Goal: Task Accomplishment & Management: Complete application form

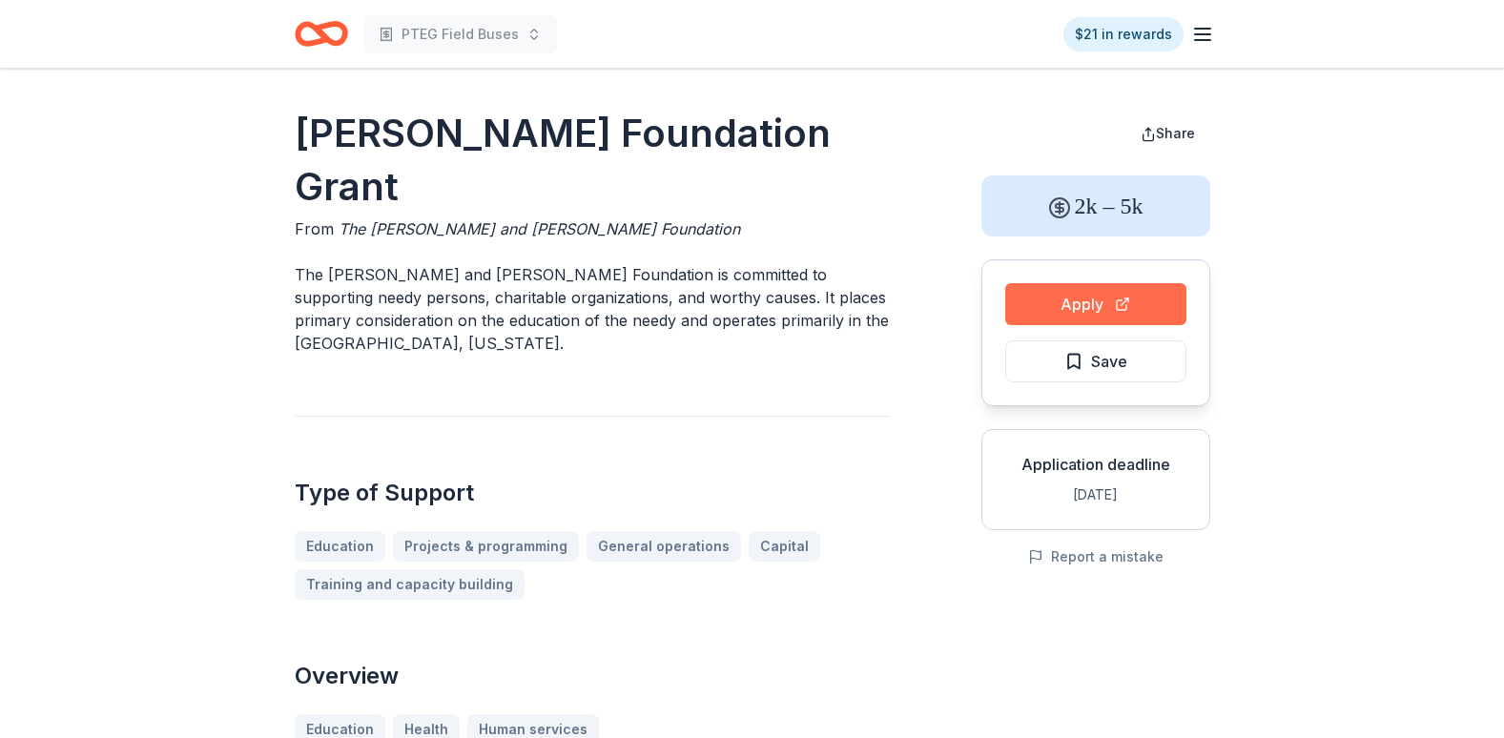
click at [1128, 301] on button "Apply" at bounding box center [1095, 304] width 181 height 42
click at [1137, 313] on button "Apply" at bounding box center [1095, 304] width 181 height 42
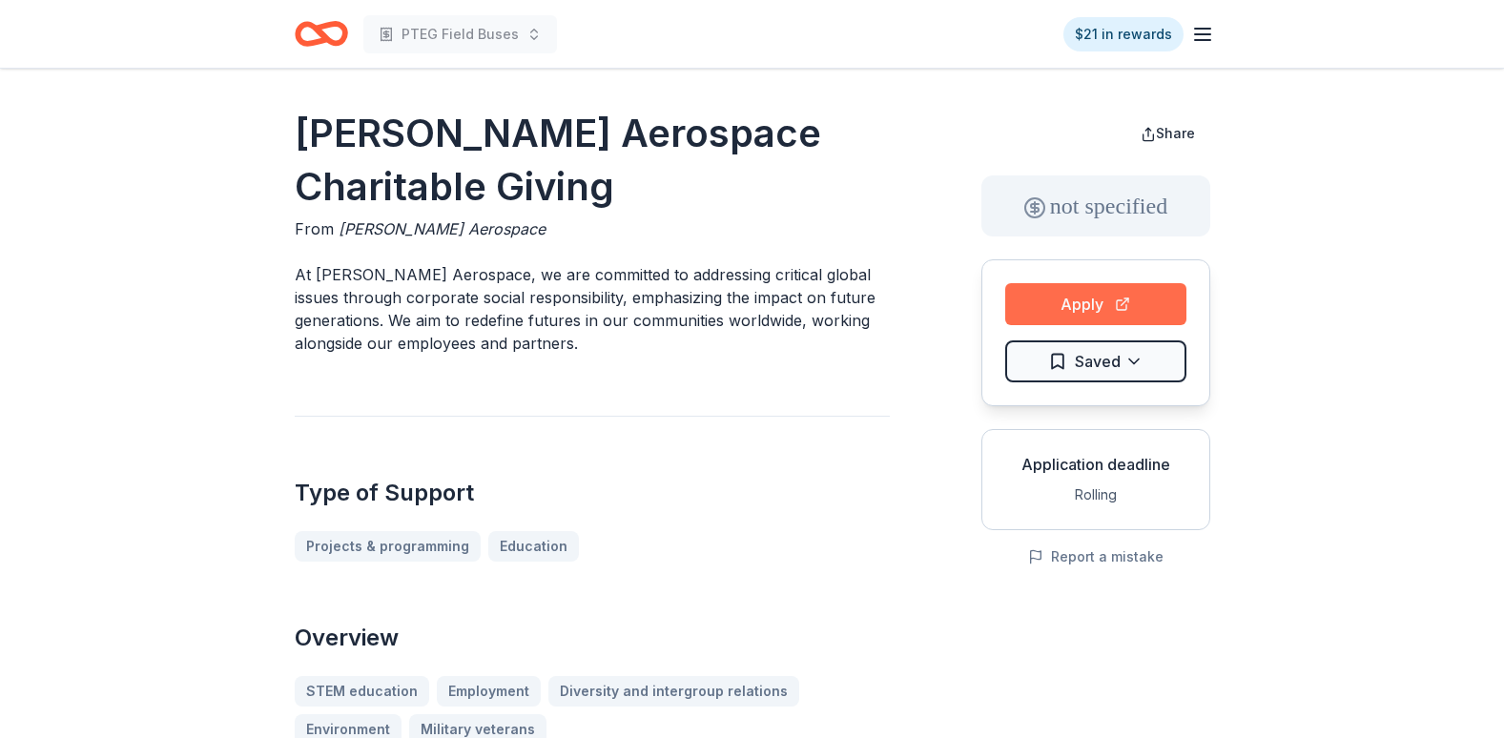
click at [1028, 299] on button "Apply" at bounding box center [1095, 304] width 181 height 42
click at [1093, 307] on button "Apply" at bounding box center [1095, 304] width 181 height 42
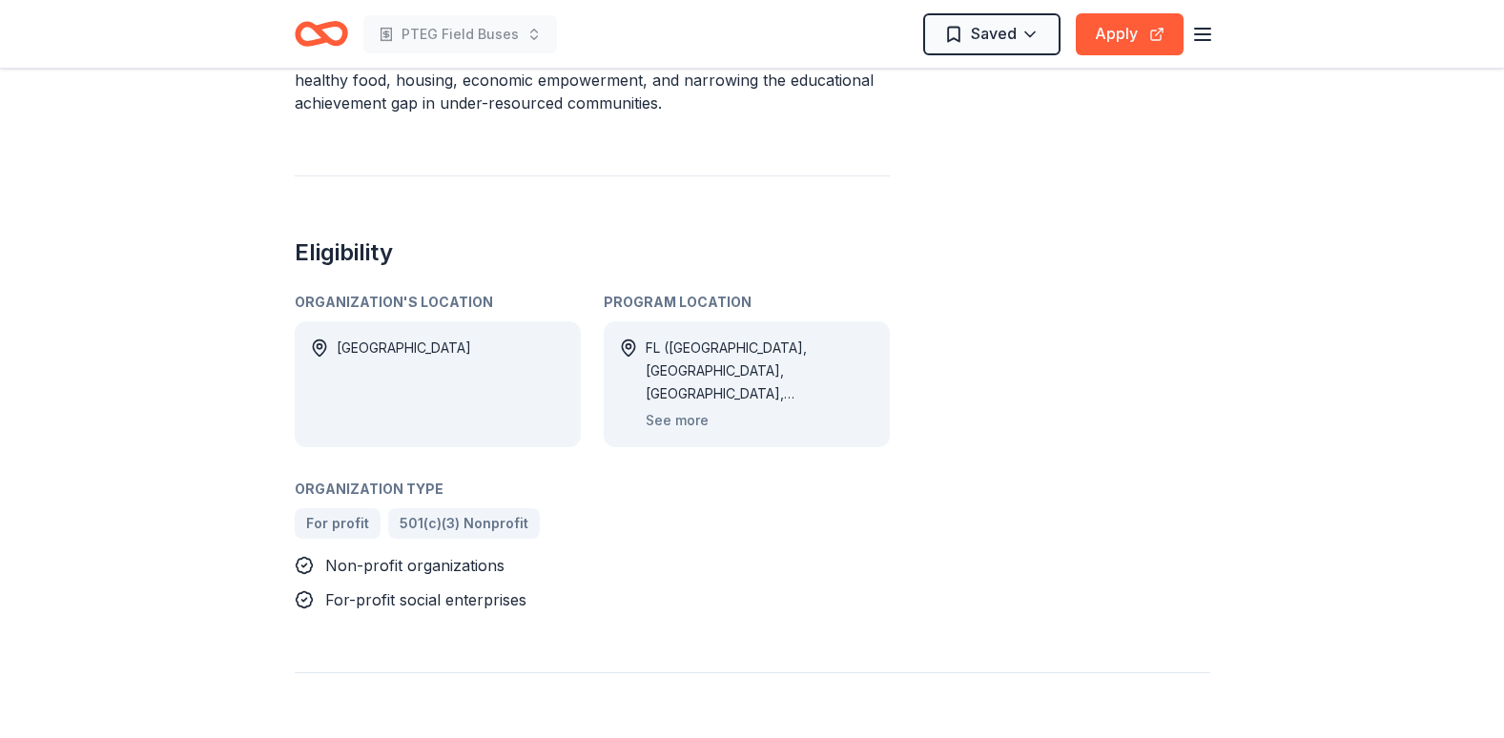
scroll to position [833, 0]
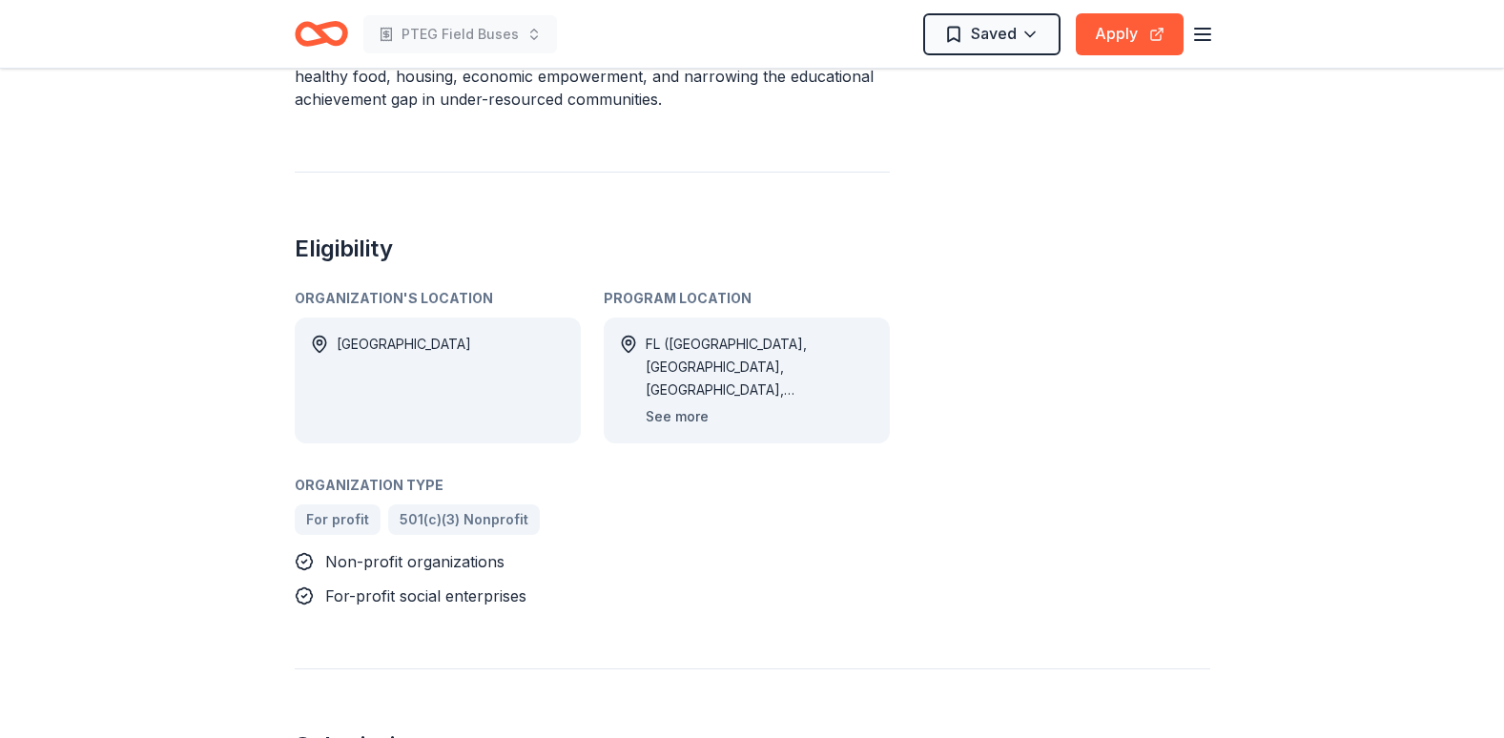
click at [674, 405] on button "See more" at bounding box center [677, 416] width 63 height 23
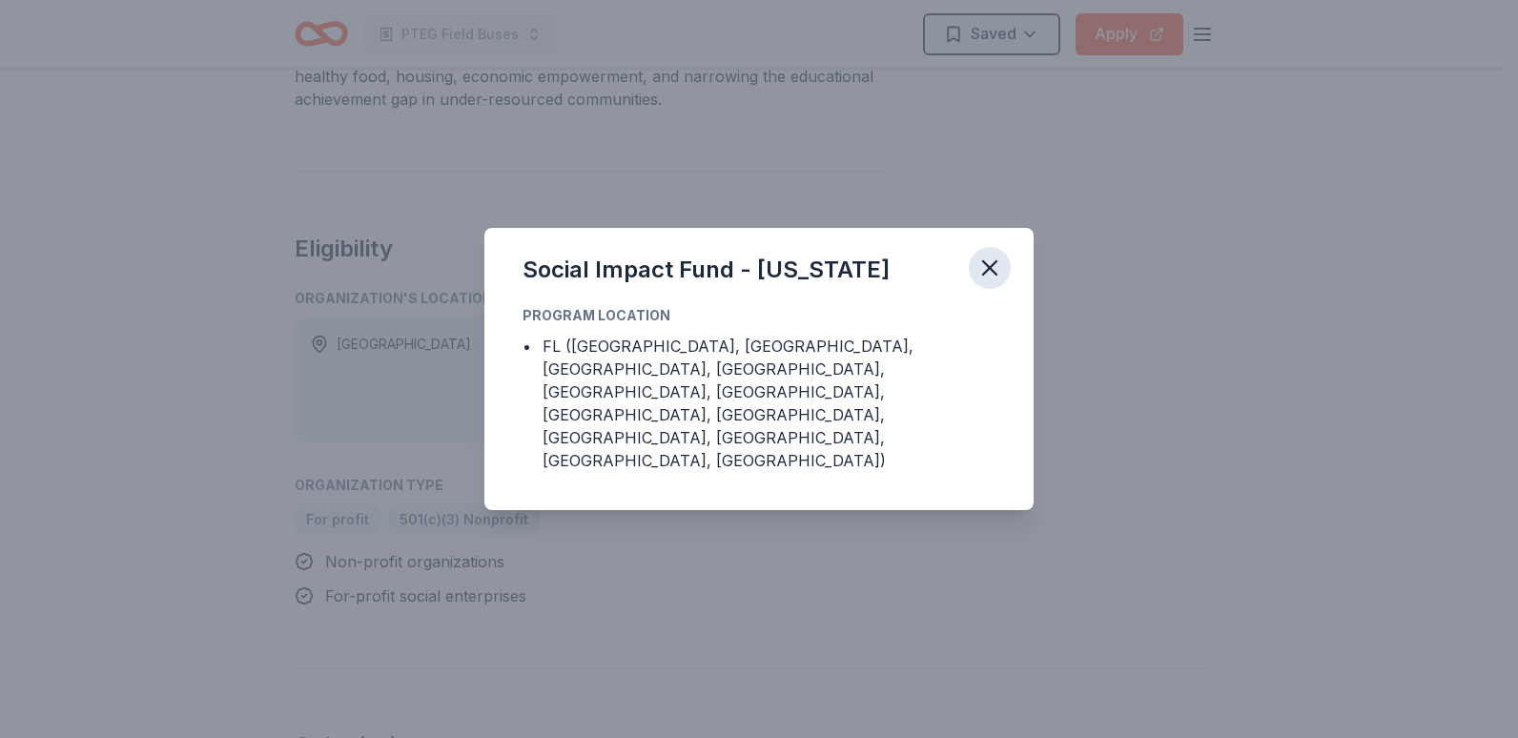
click at [992, 275] on icon "button" at bounding box center [989, 267] width 13 height 13
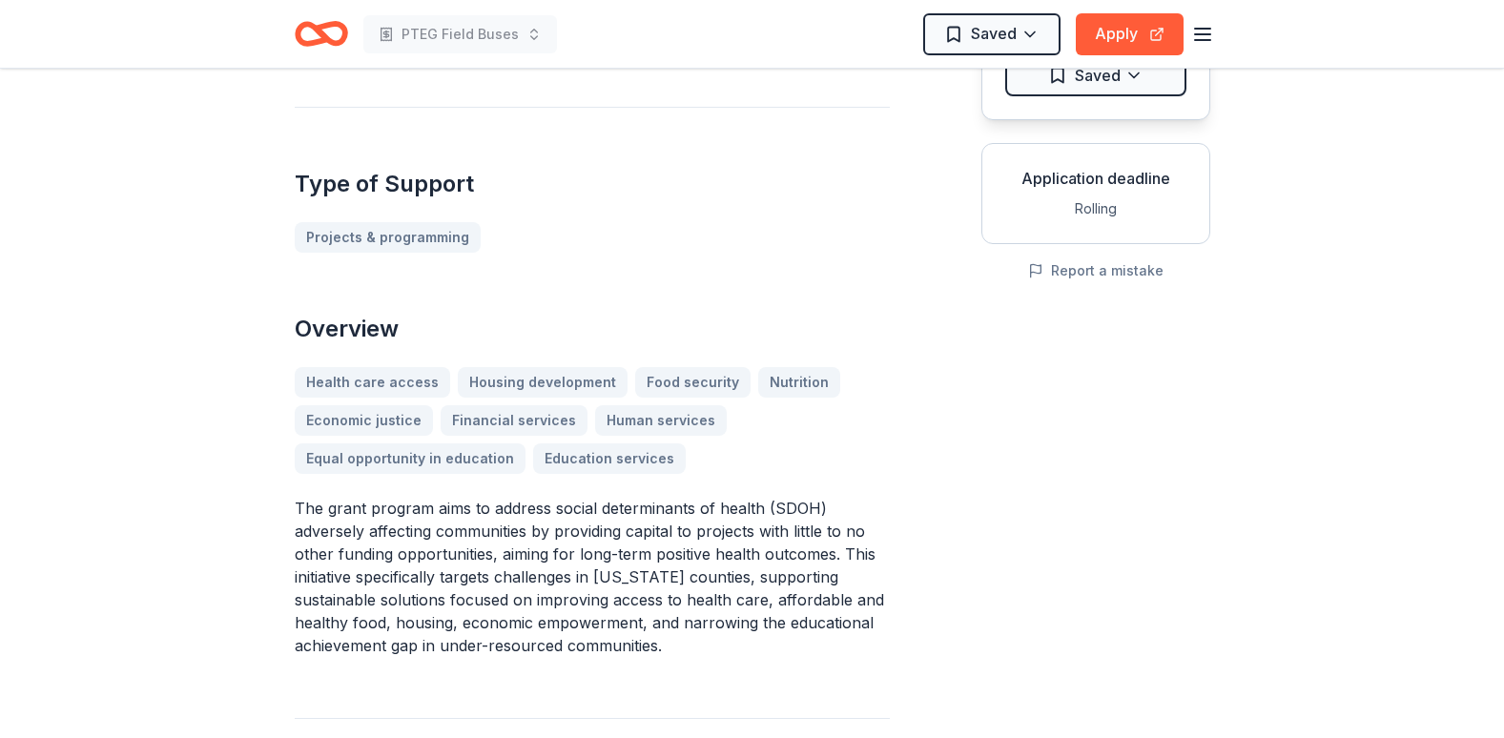
scroll to position [0, 0]
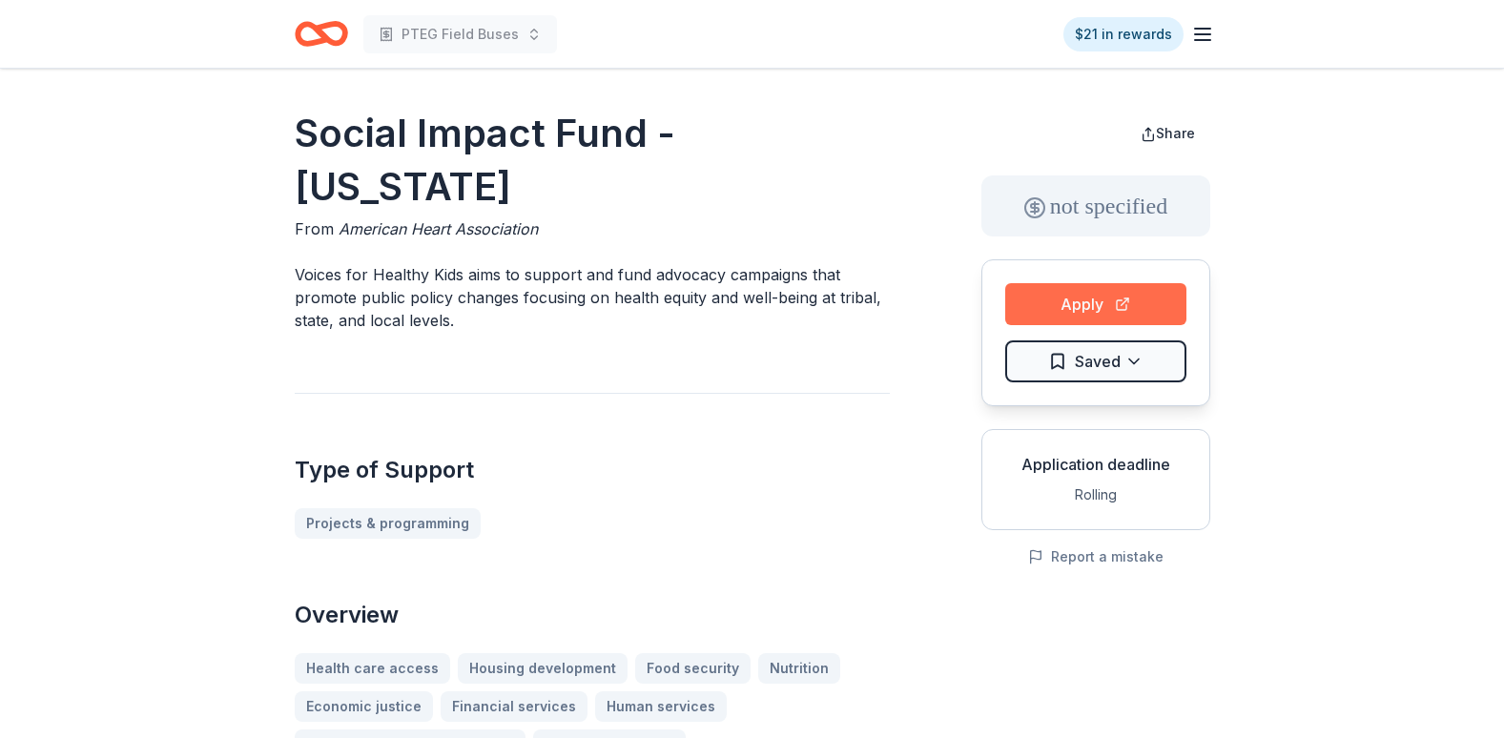
click at [1108, 303] on button "Apply" at bounding box center [1095, 304] width 181 height 42
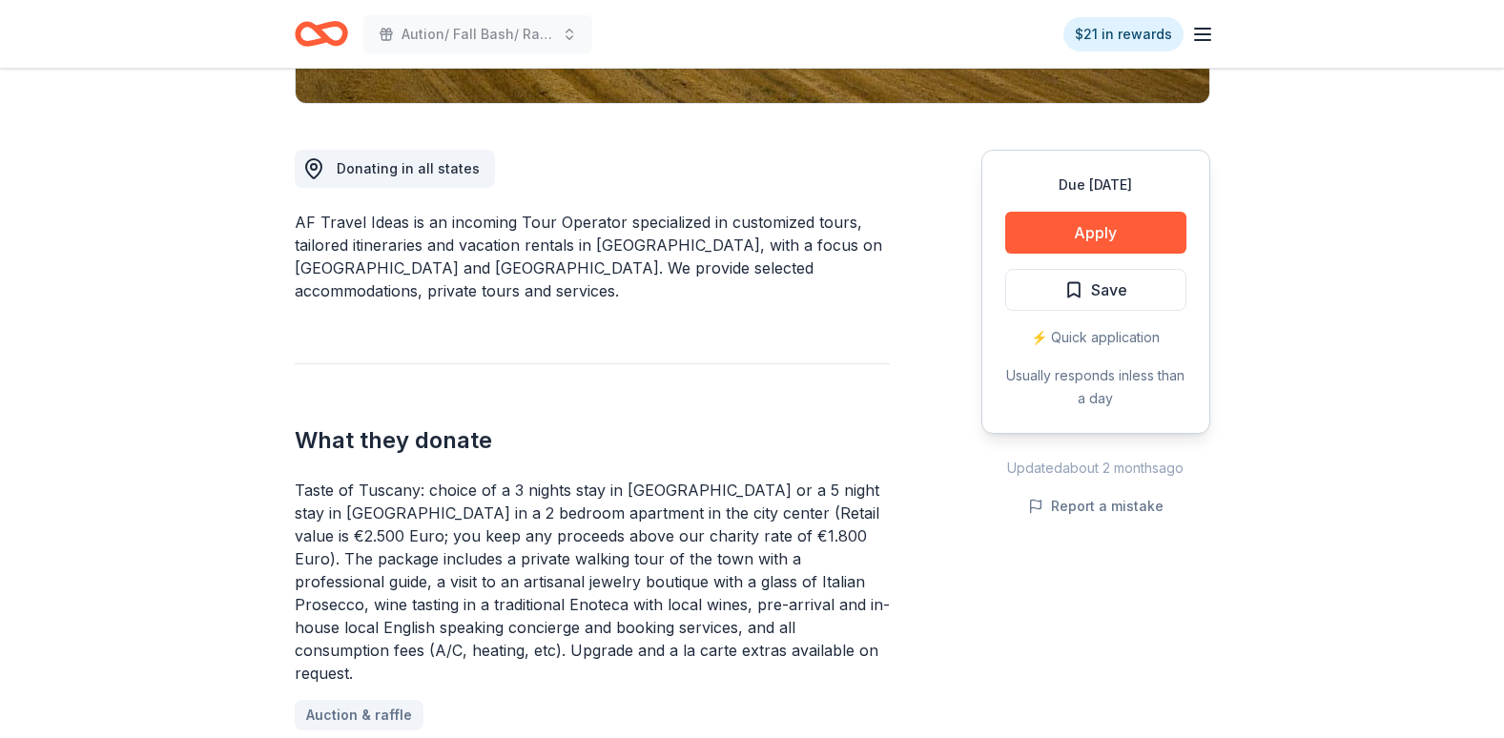
scroll to position [477, 0]
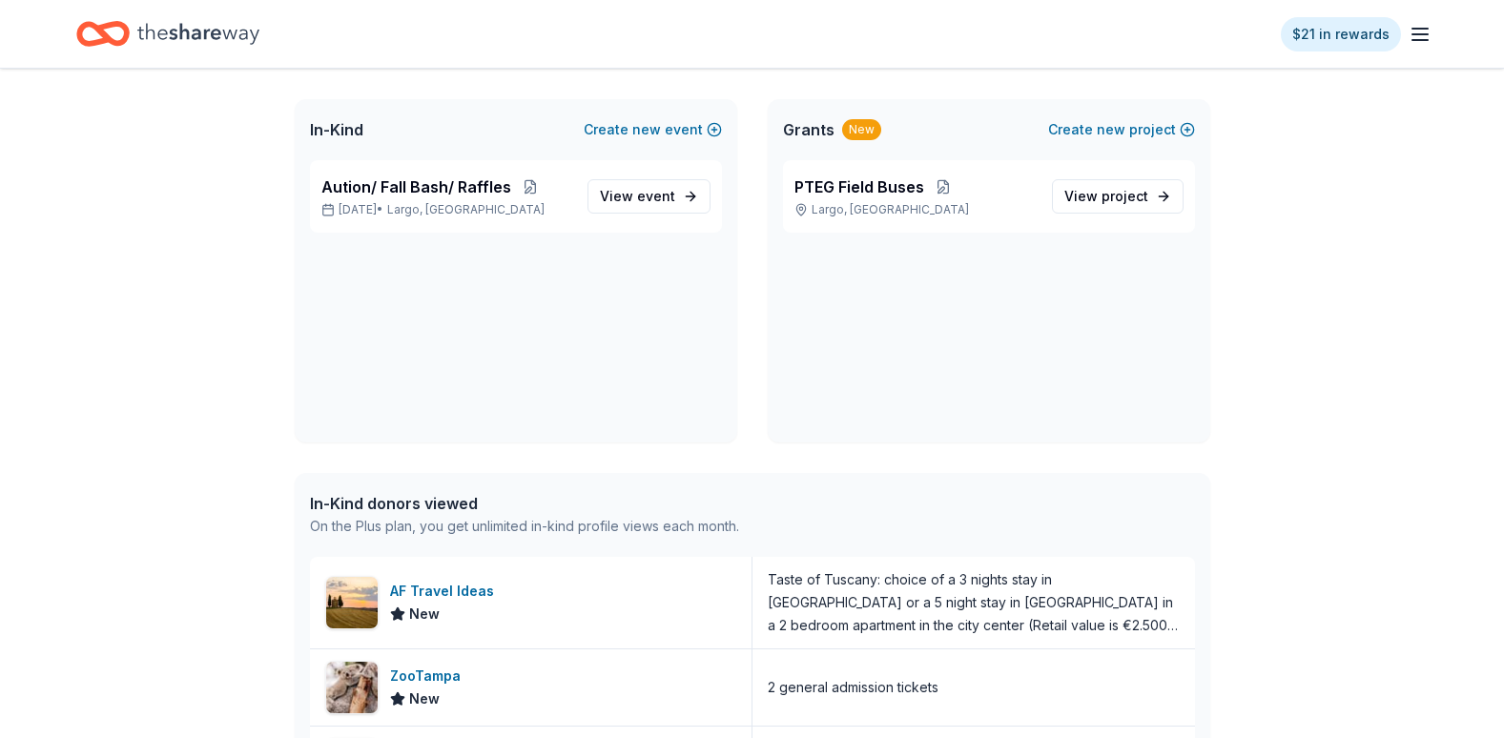
scroll to position [102, 0]
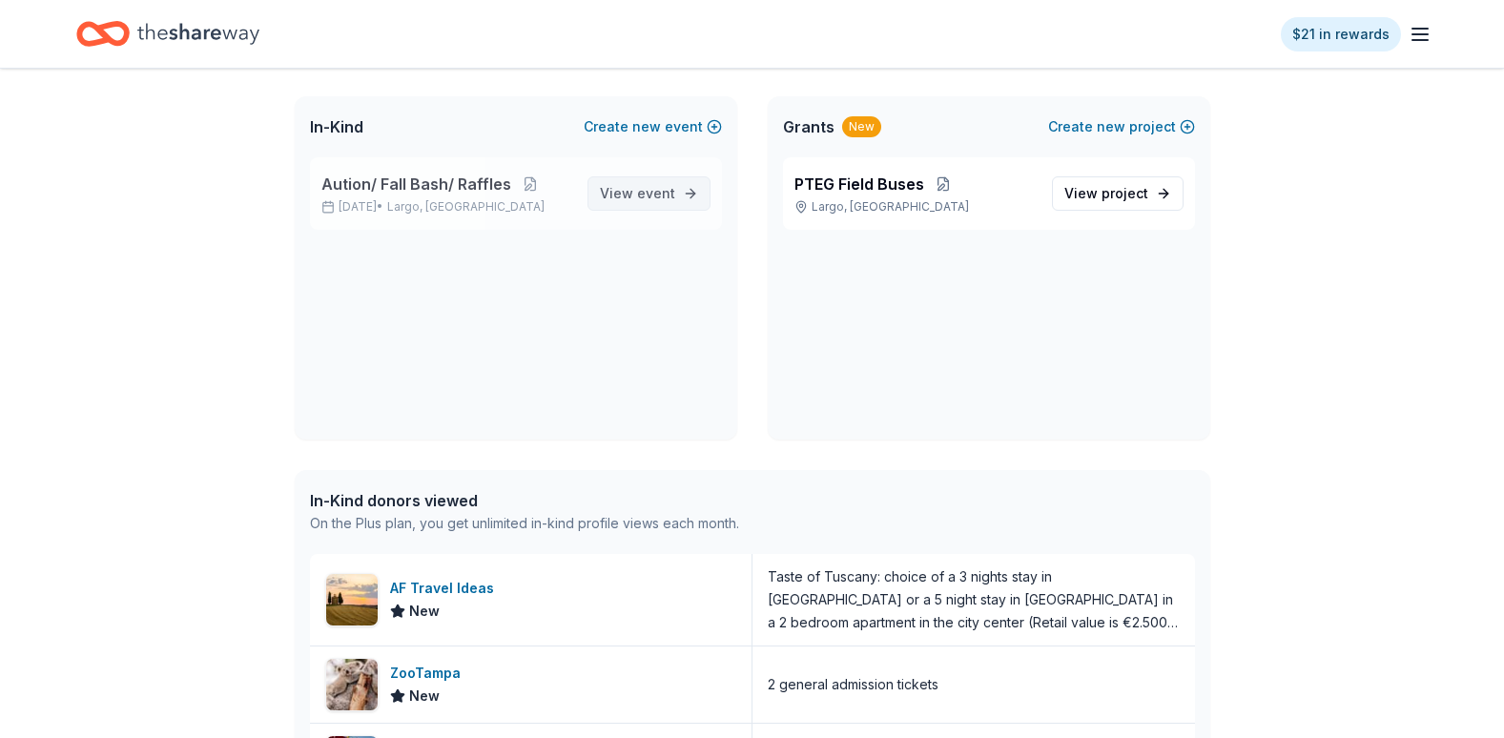
click at [603, 193] on link "View event" at bounding box center [649, 193] width 123 height 34
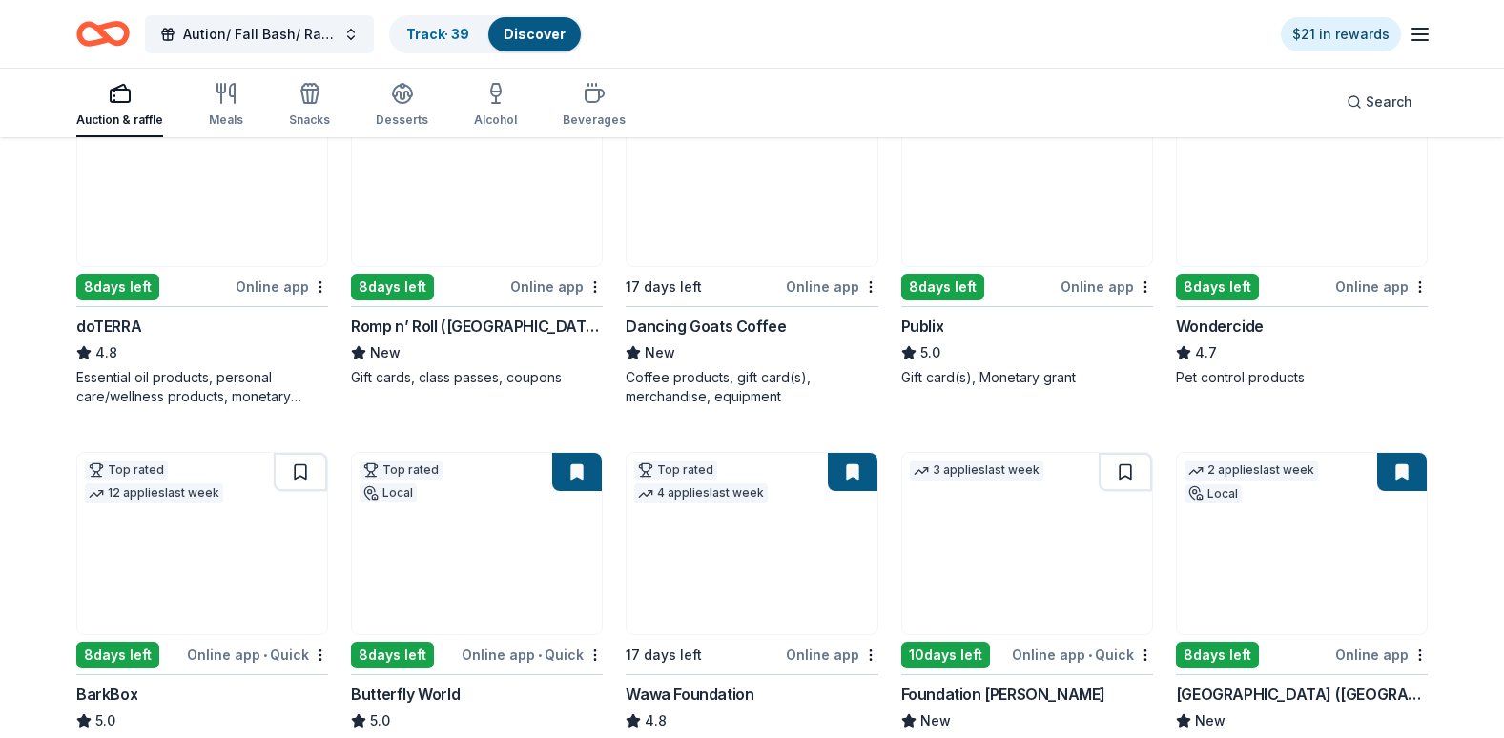
scroll to position [981, 0]
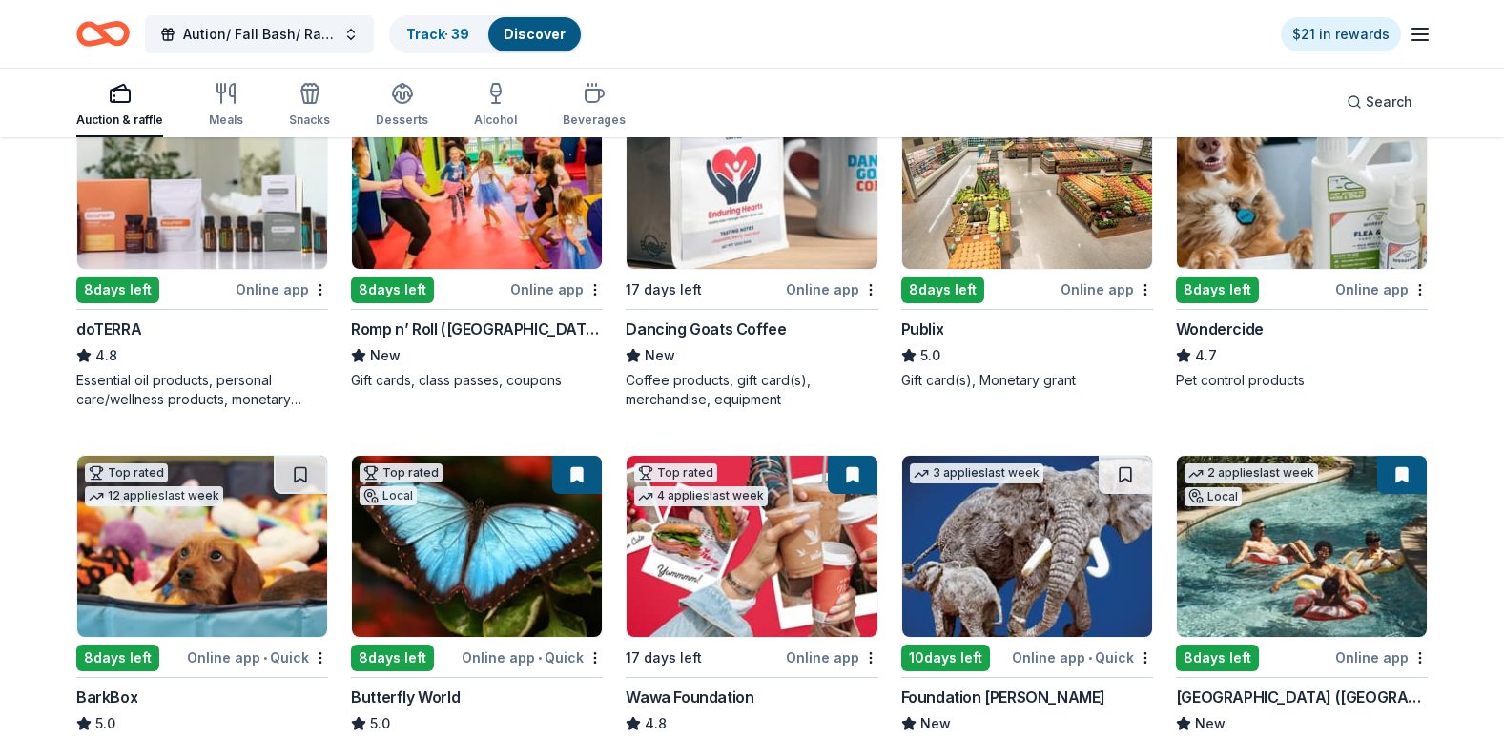
click at [1493, 444] on div "232 results in Largo, FL Application deadlines 218 this month 14 in October 78 …" at bounding box center [752, 44] width 1504 height 1772
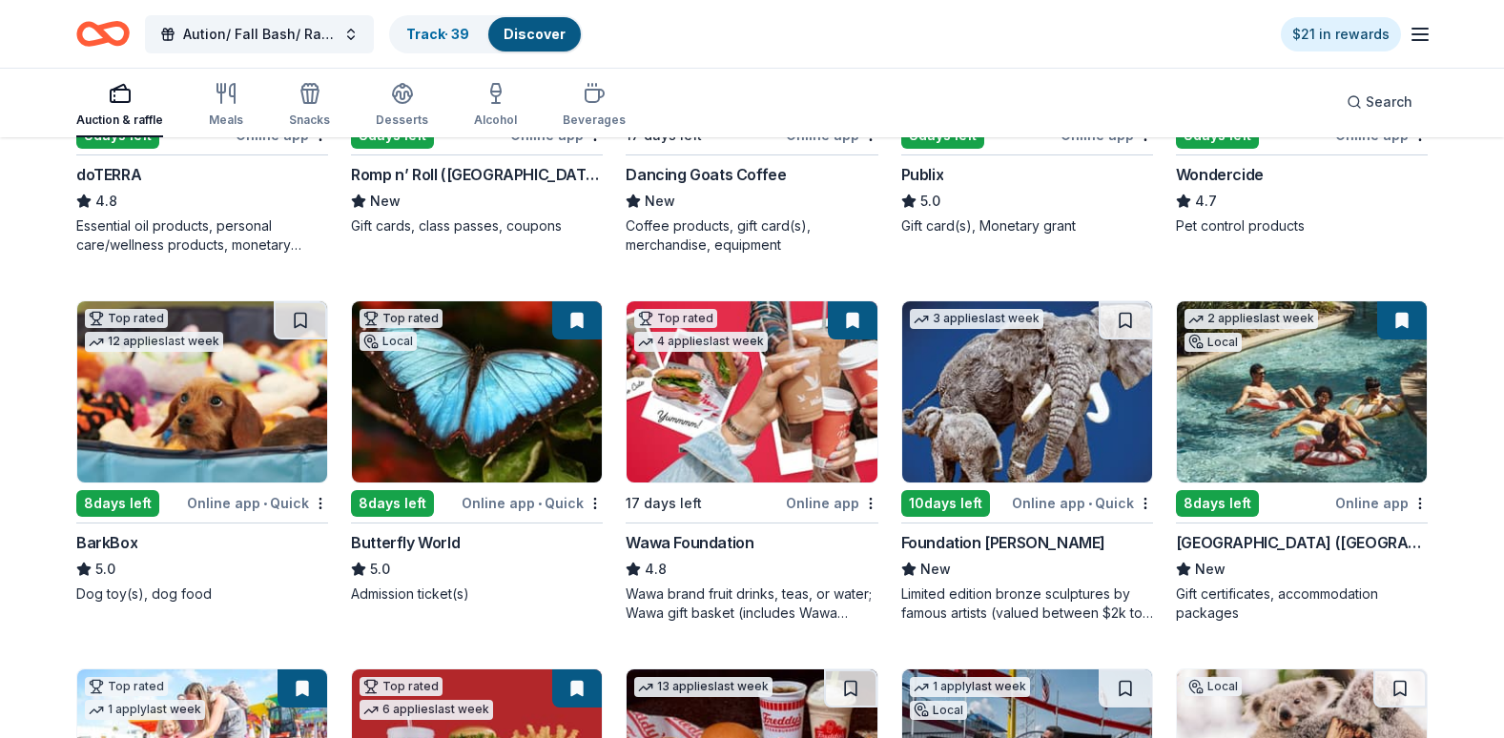
scroll to position [1150, 0]
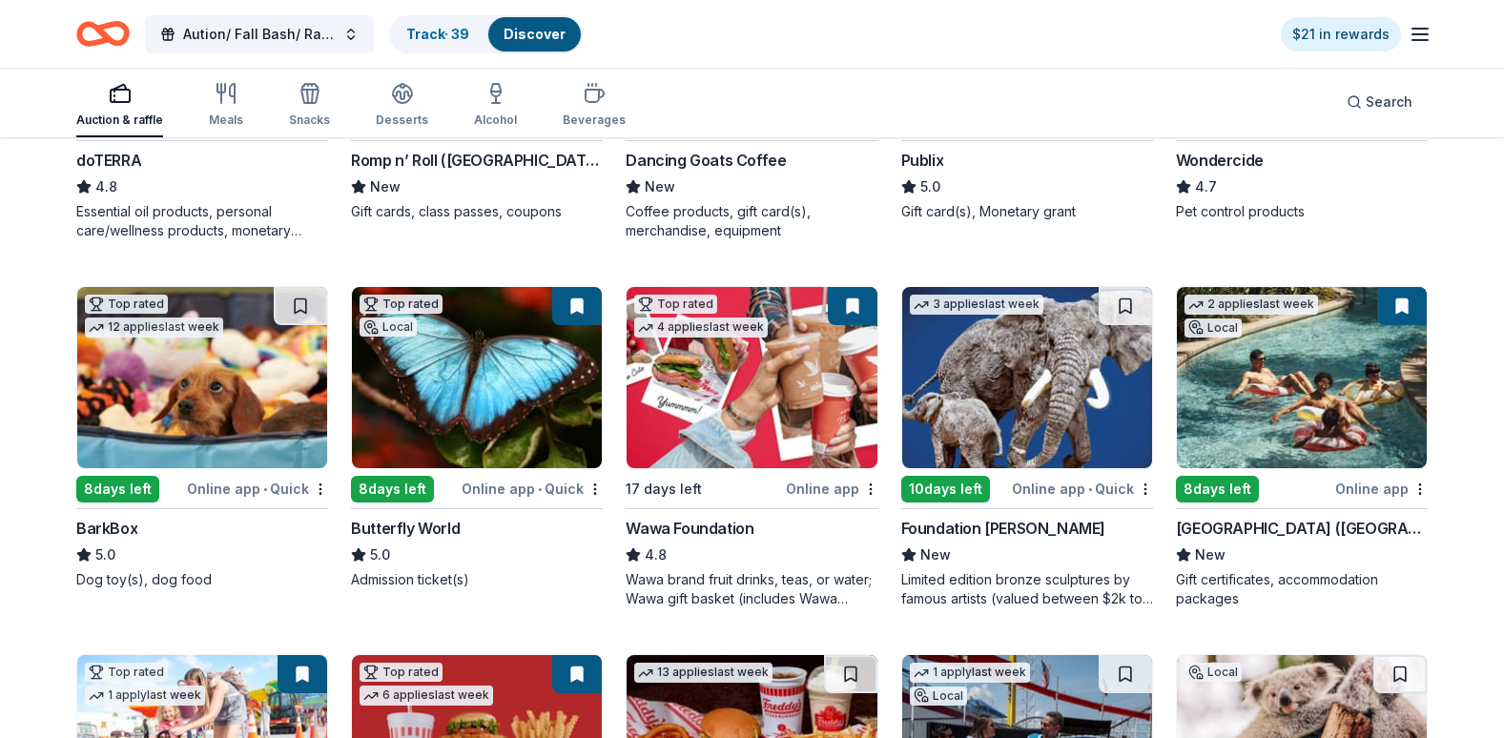
click at [969, 482] on div "10 days left" at bounding box center [945, 489] width 89 height 27
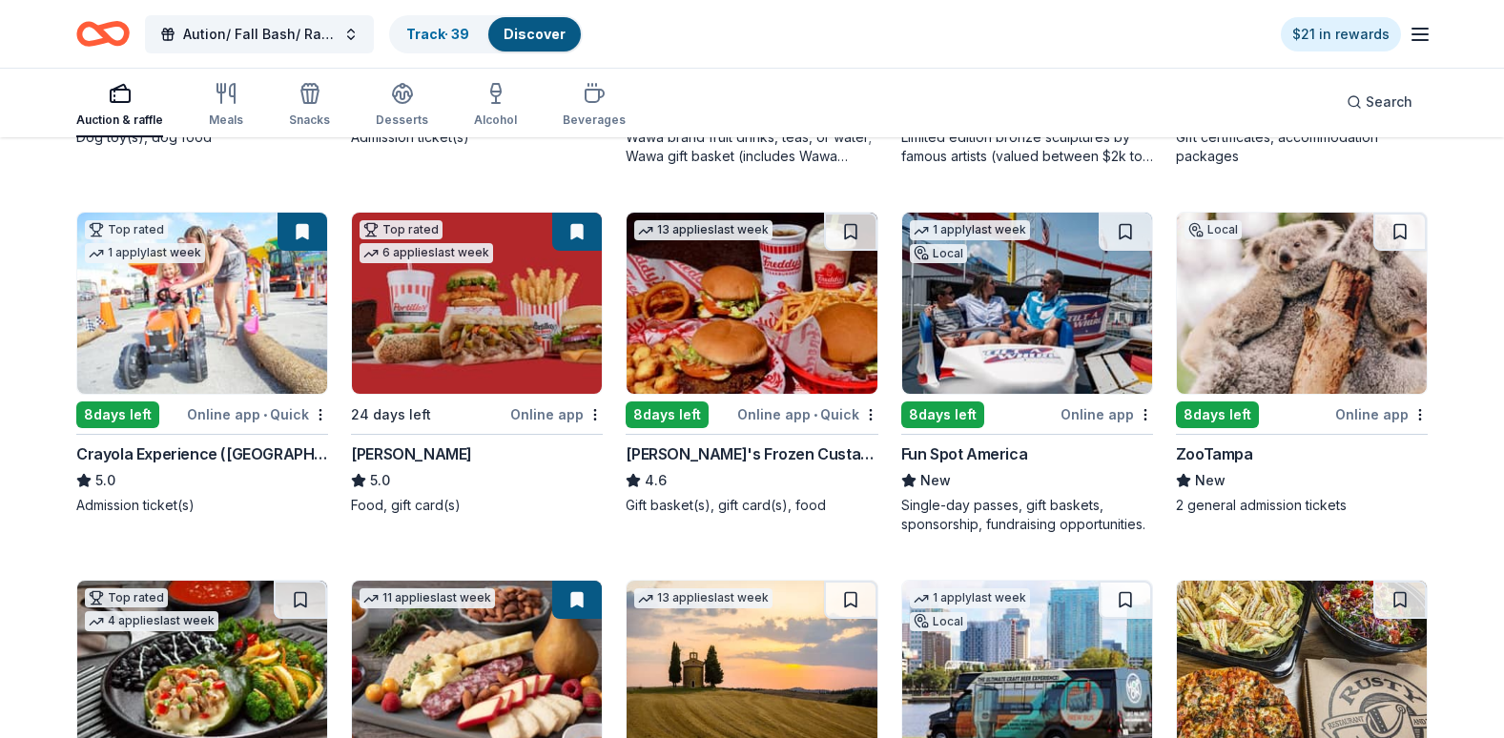
scroll to position [1598, 0]
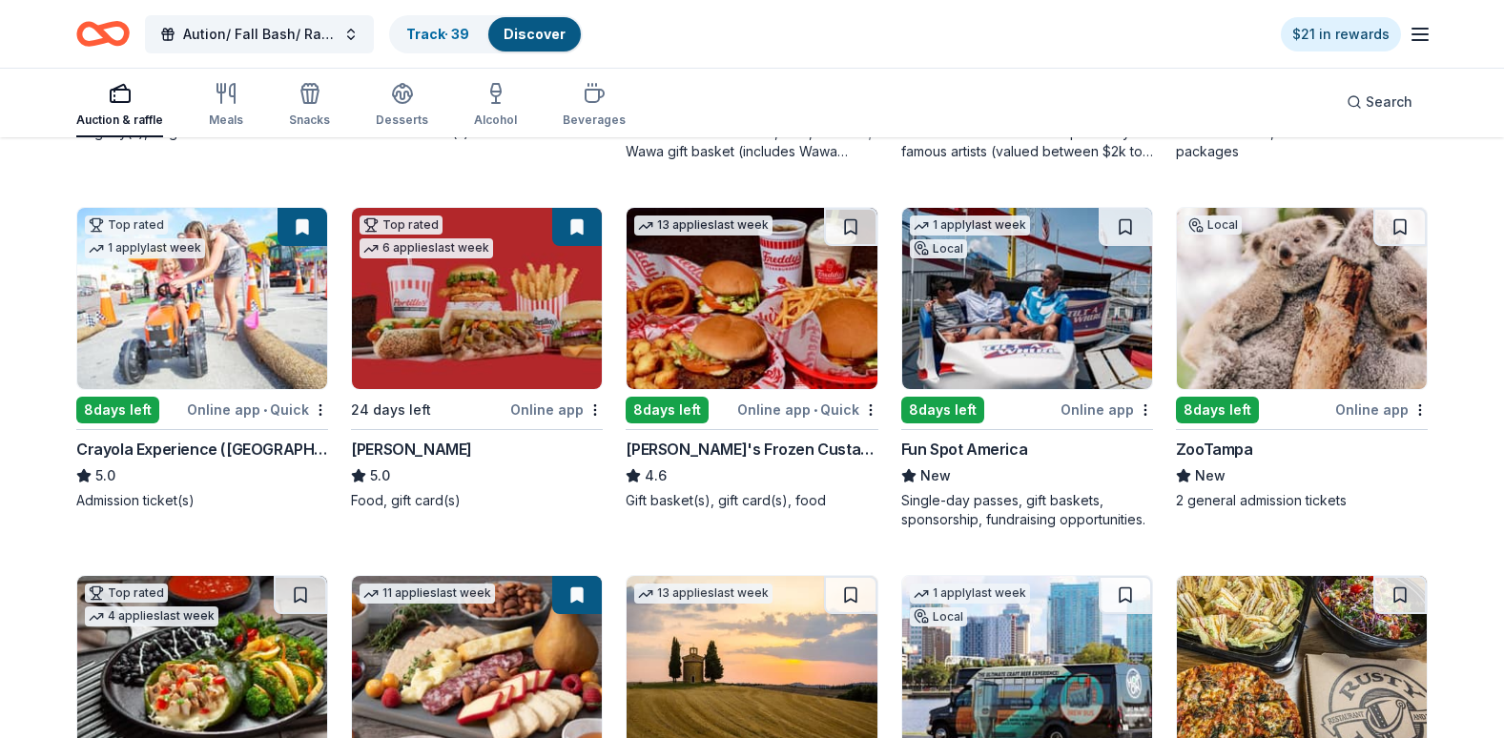
click at [961, 398] on div "8 days left" at bounding box center [942, 410] width 83 height 27
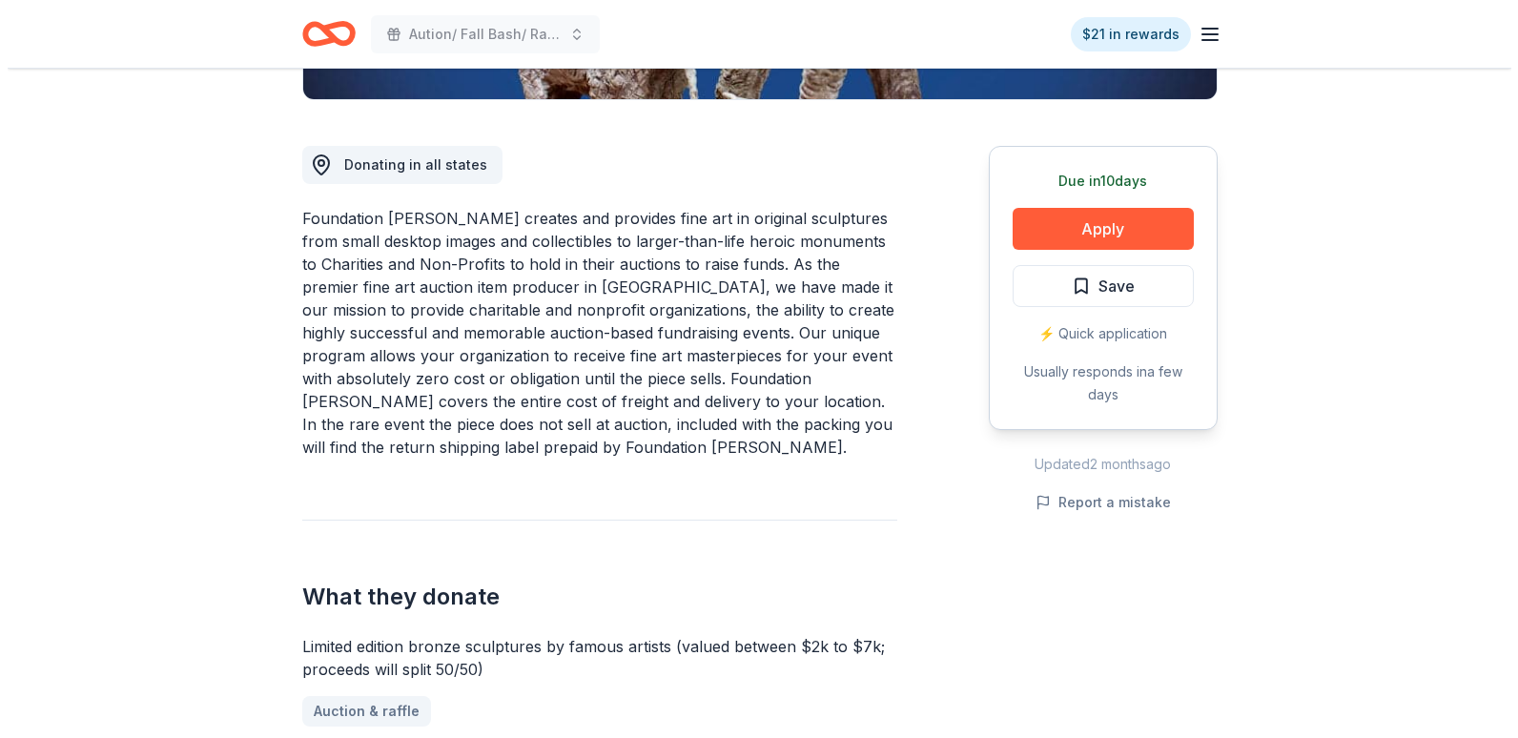
scroll to position [491, 0]
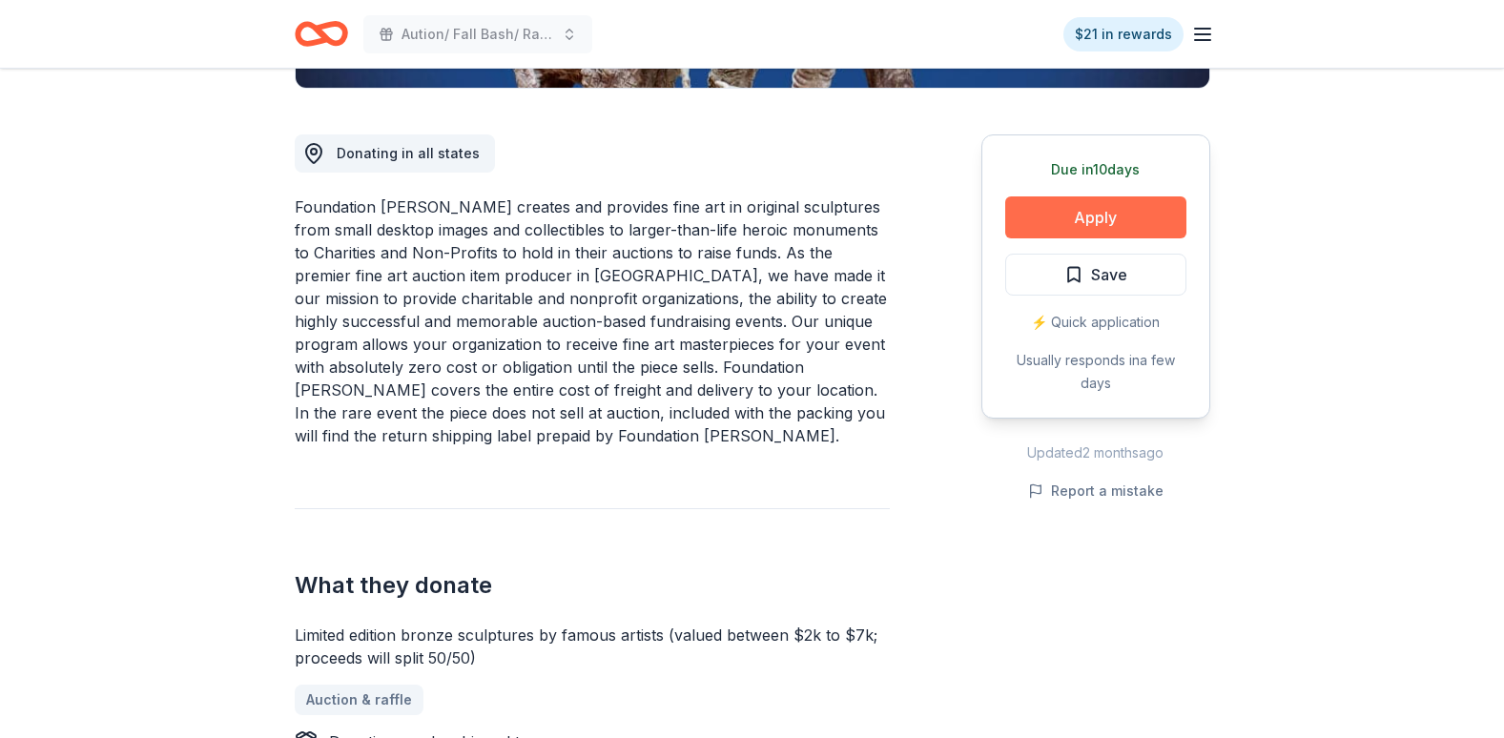
click at [1125, 197] on button "Apply" at bounding box center [1095, 217] width 181 height 42
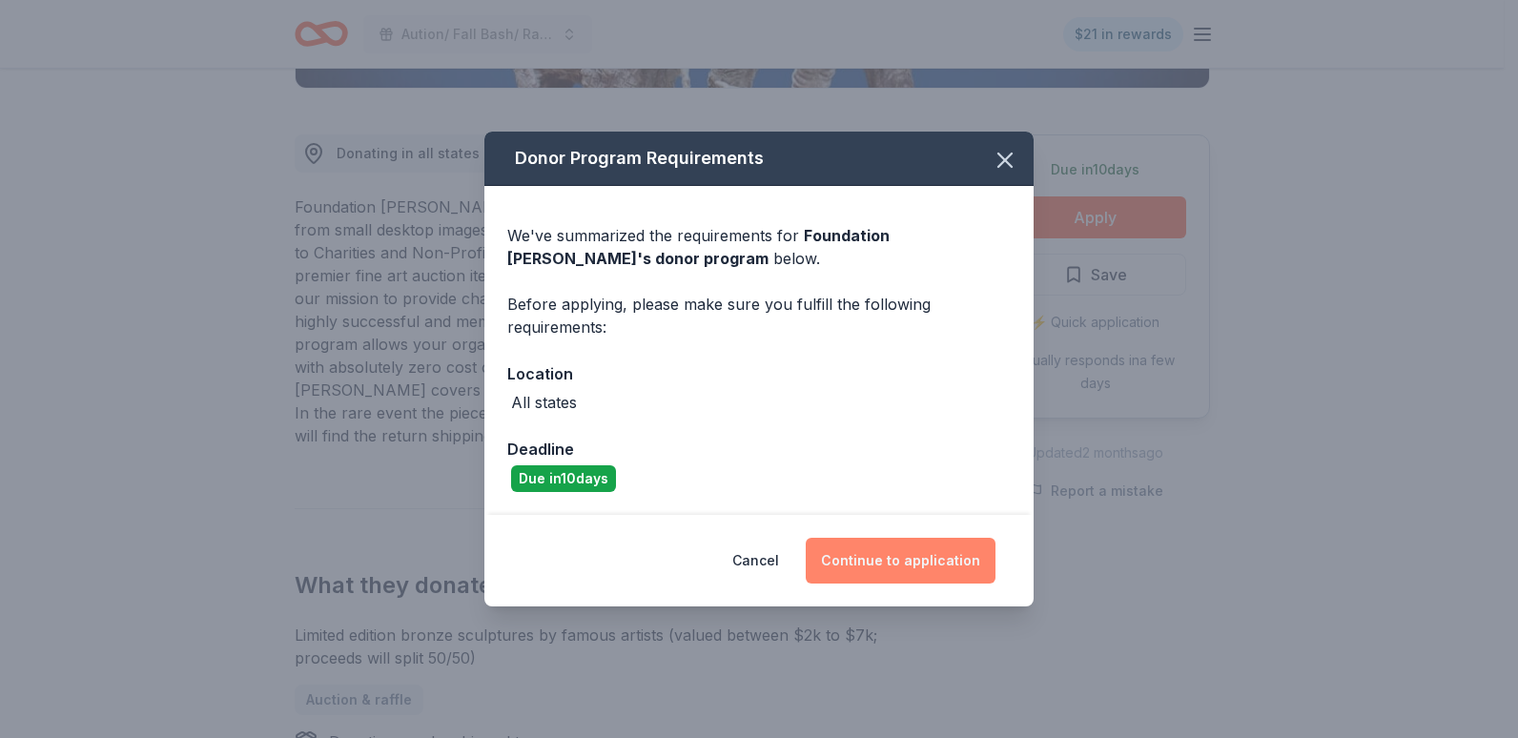
click at [855, 565] on button "Continue to application" at bounding box center [901, 561] width 190 height 46
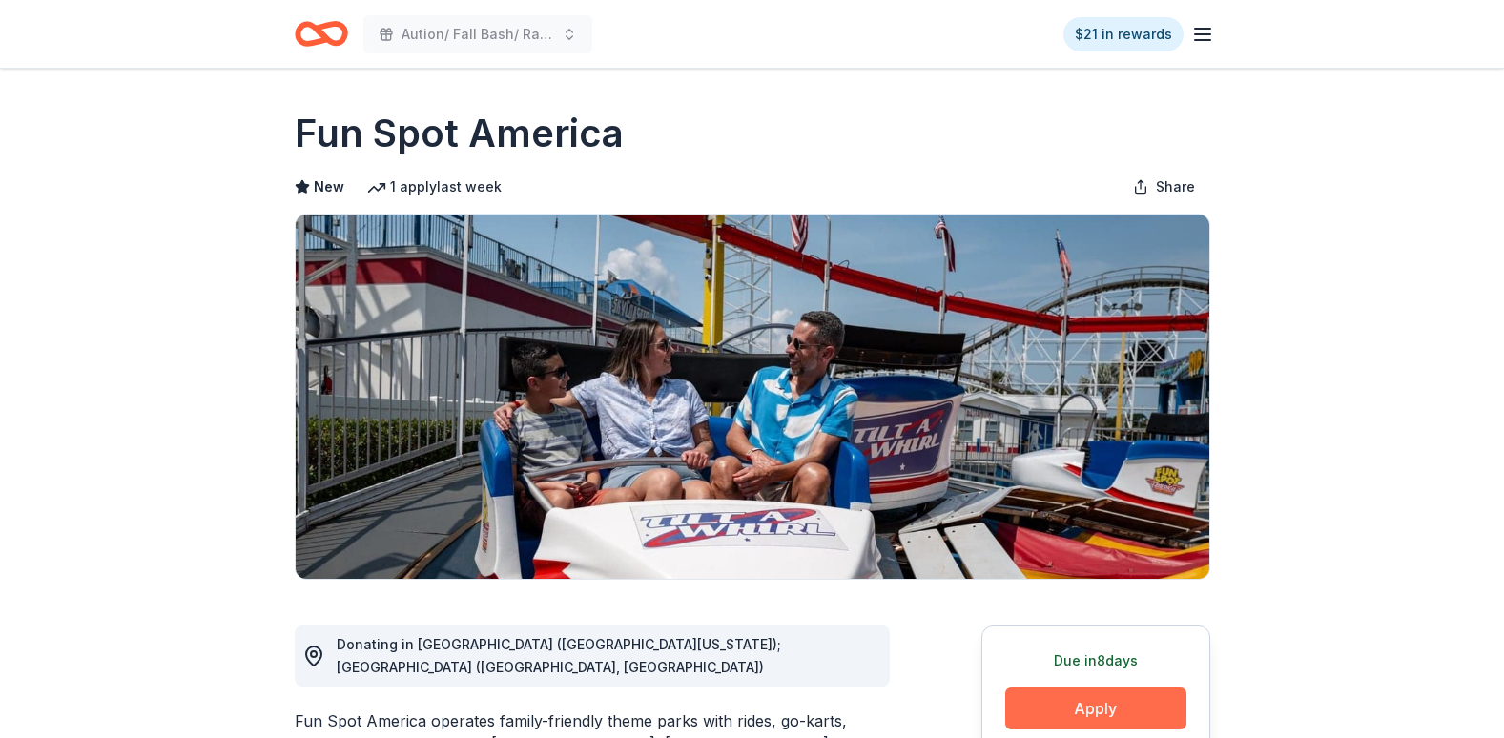
click at [1095, 703] on button "Apply" at bounding box center [1095, 709] width 181 height 42
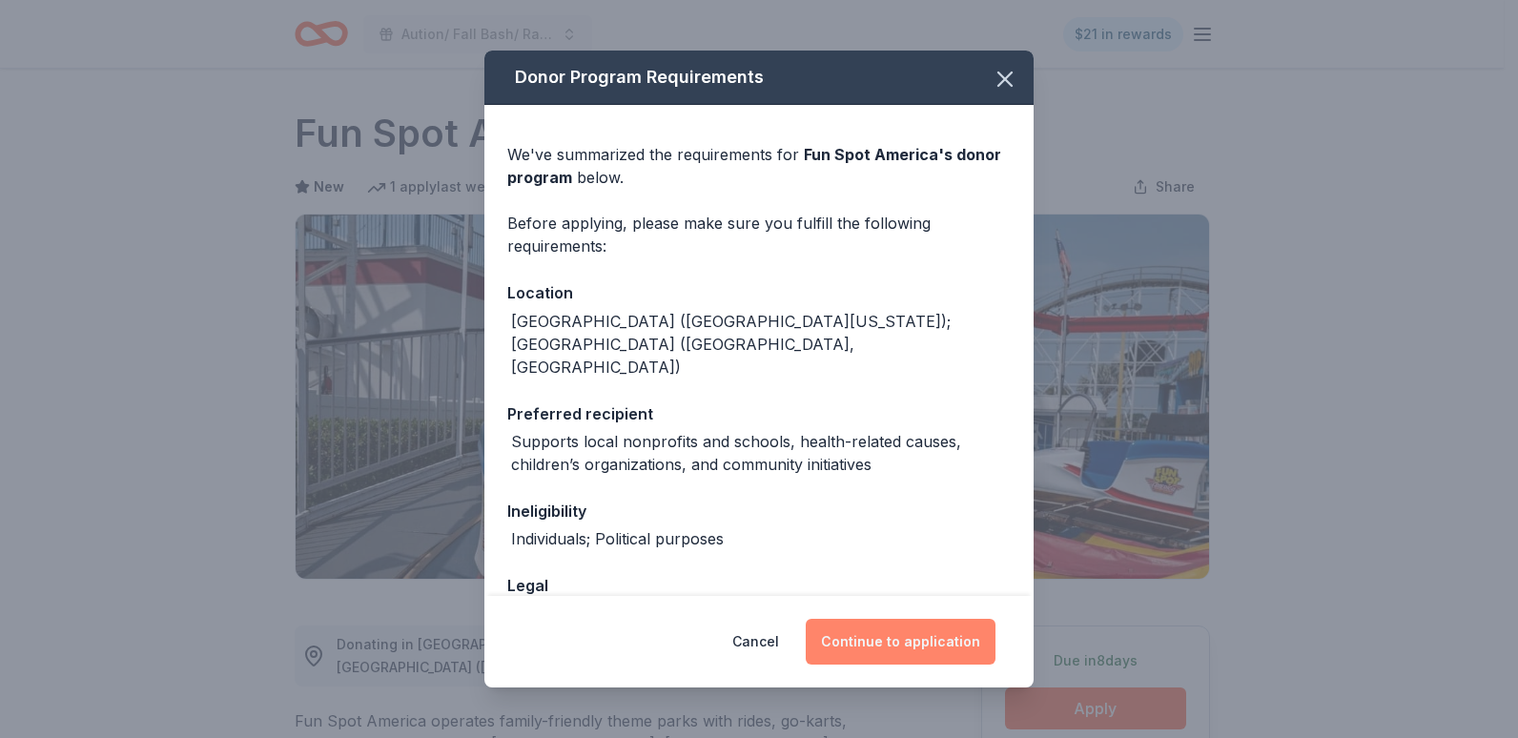
click at [930, 633] on button "Continue to application" at bounding box center [901, 642] width 190 height 46
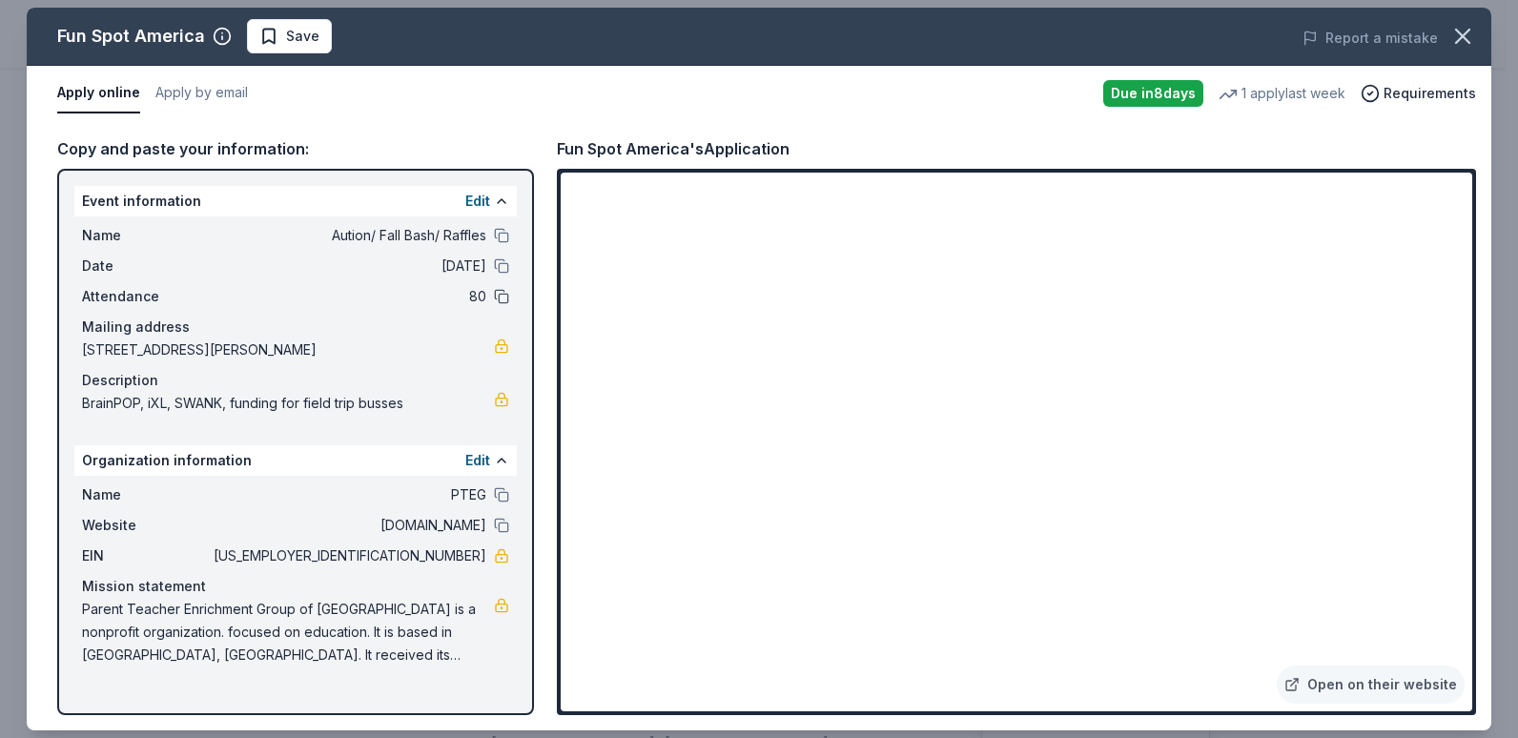
click at [507, 291] on button at bounding box center [501, 296] width 15 height 15
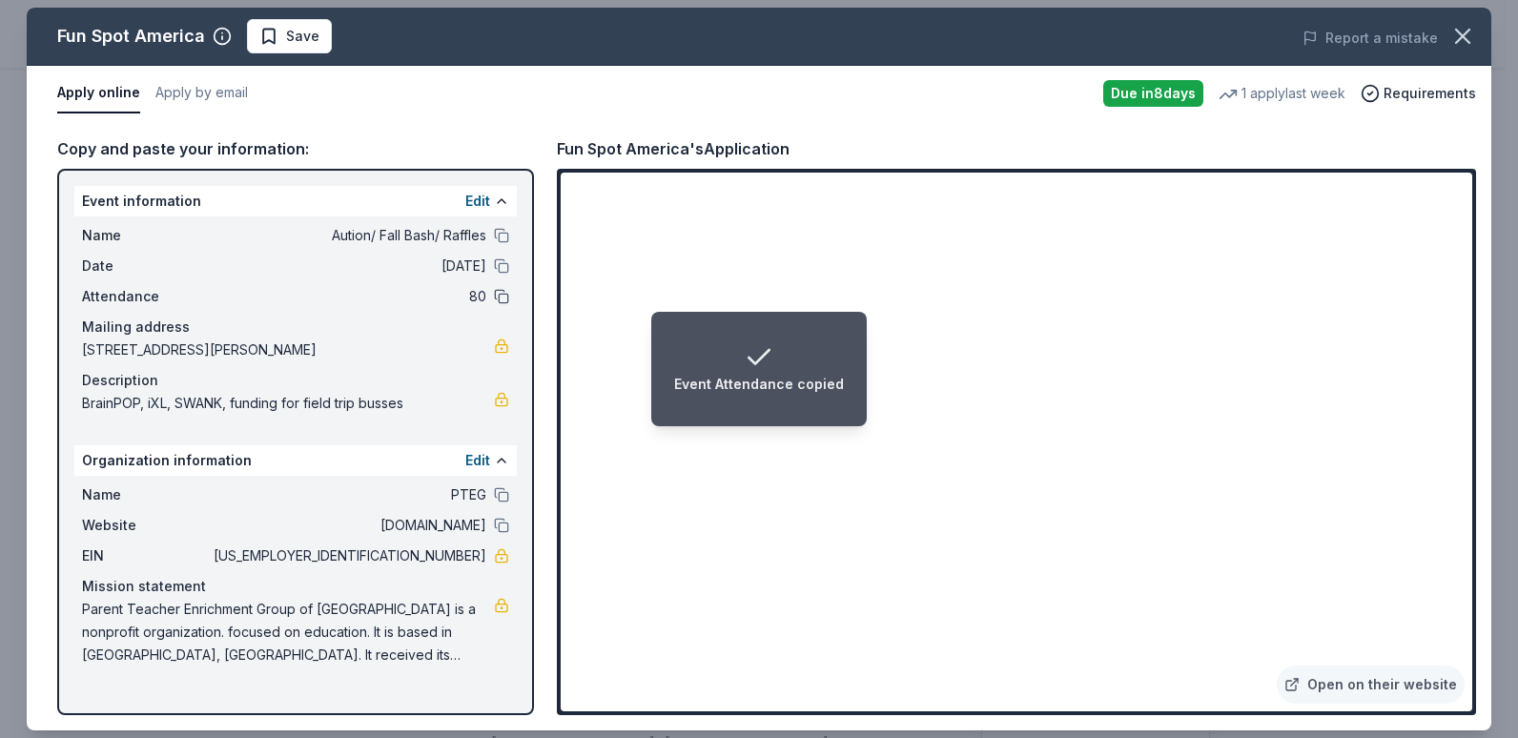
click at [507, 291] on button at bounding box center [501, 296] width 15 height 15
click at [496, 290] on button at bounding box center [501, 296] width 15 height 15
click at [485, 303] on span "80" at bounding box center [348, 296] width 277 height 23
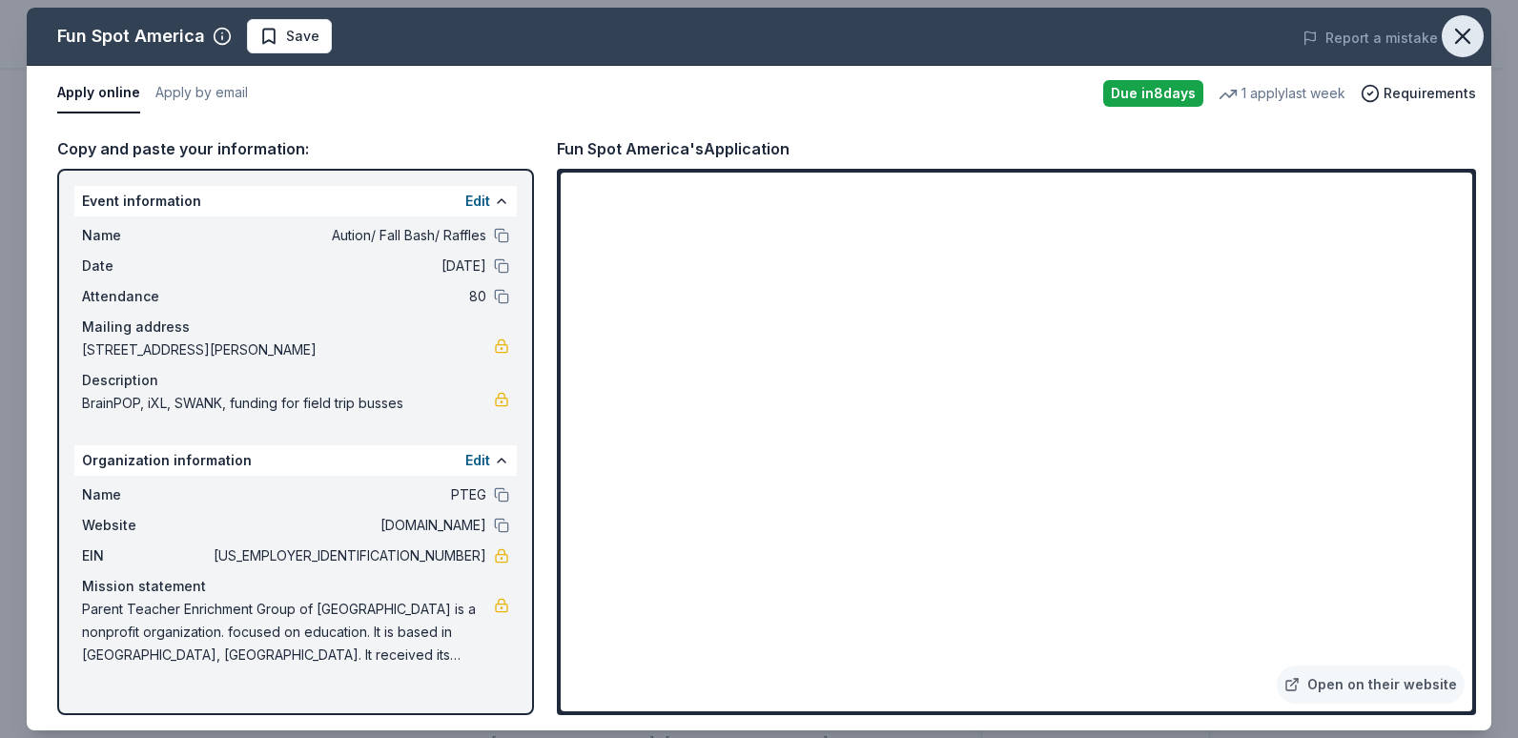
click at [1465, 38] on icon "button" at bounding box center [1462, 36] width 13 height 13
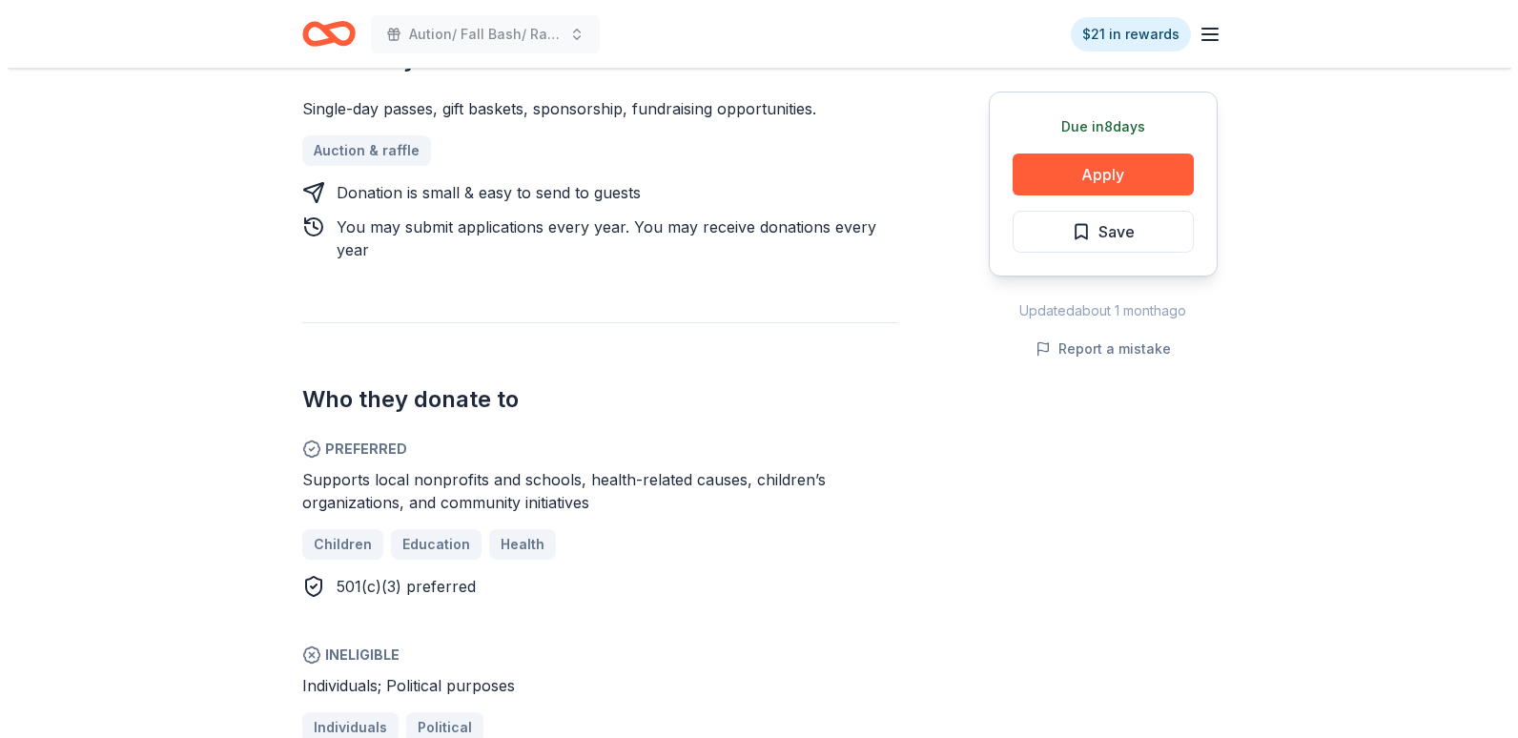
scroll to position [815, 0]
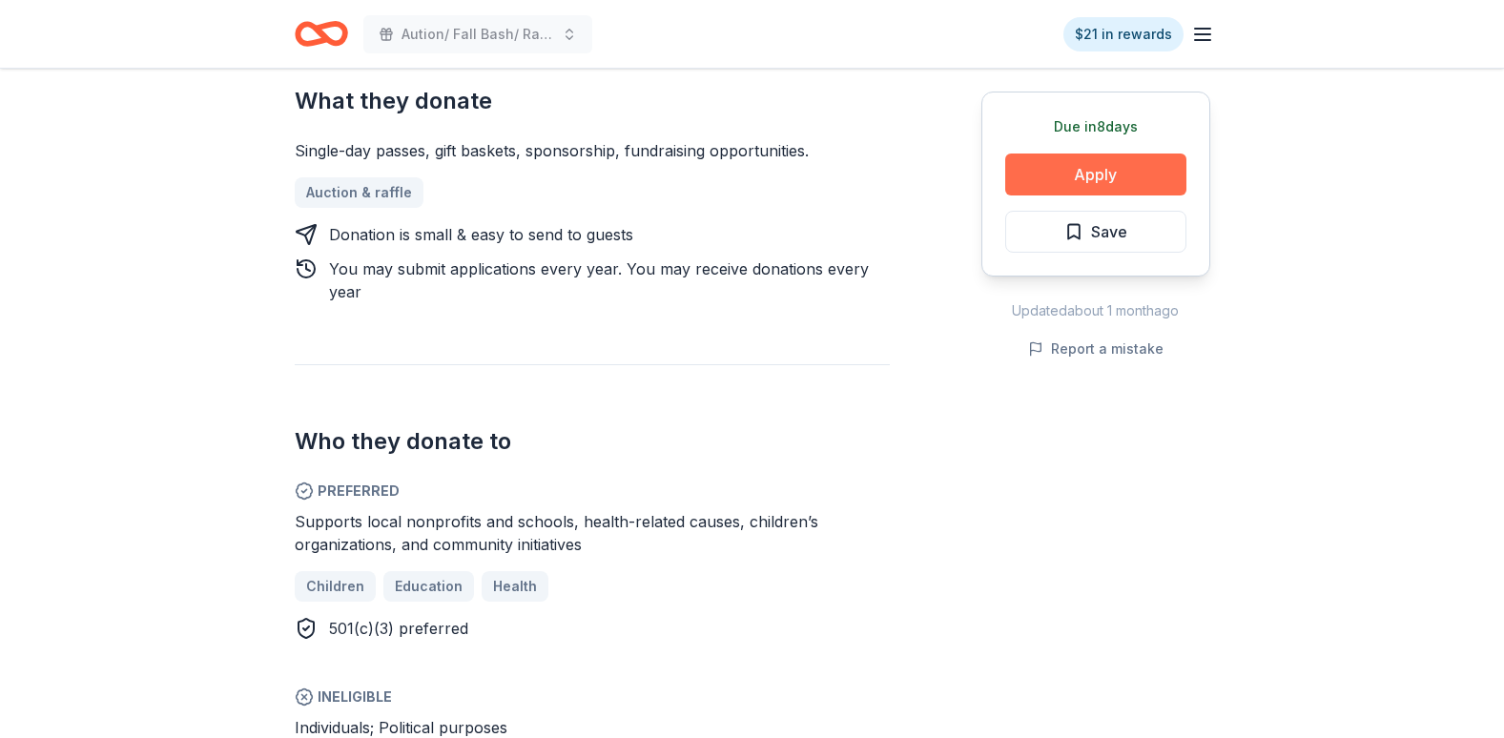
click at [1177, 184] on button "Apply" at bounding box center [1095, 175] width 181 height 42
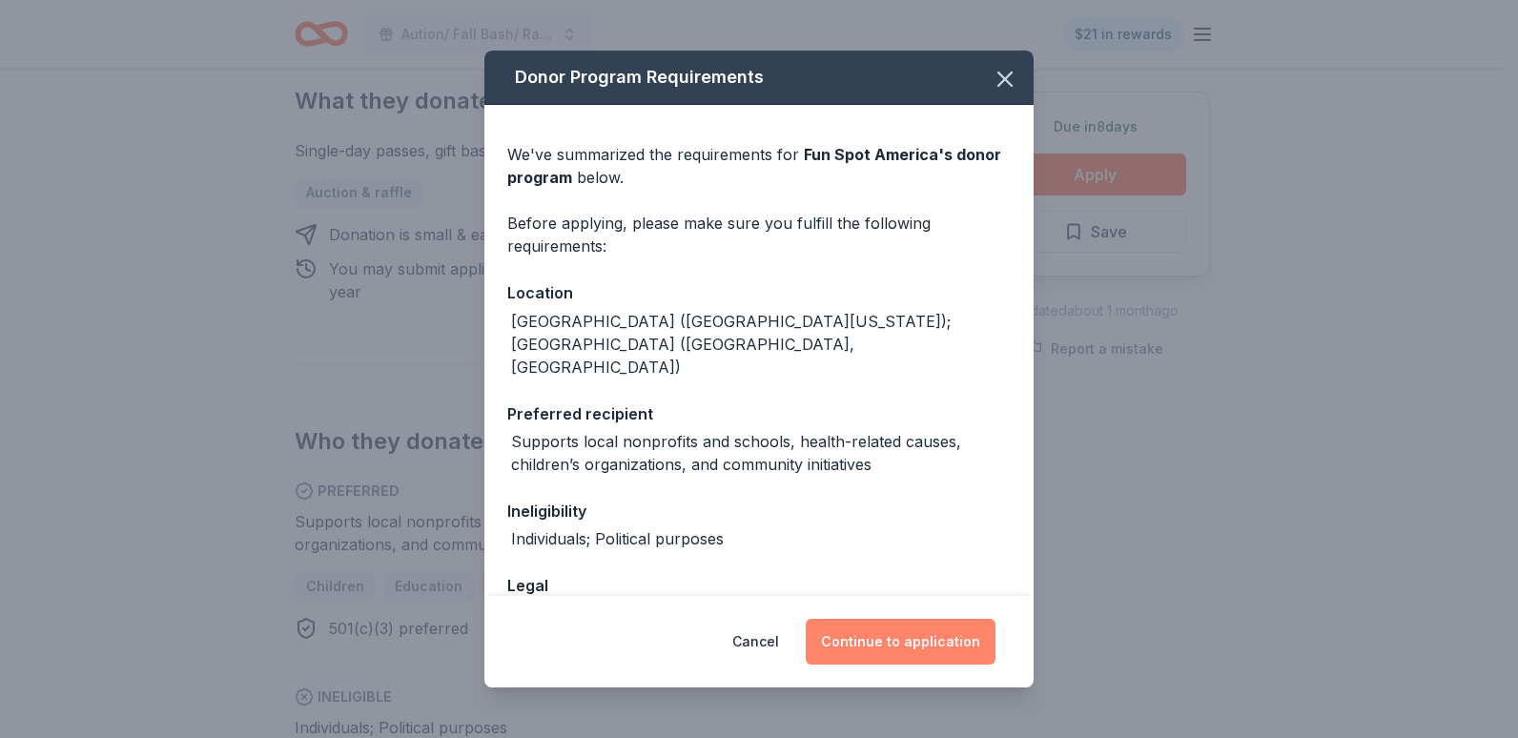
click at [941, 648] on button "Continue to application" at bounding box center [901, 642] width 190 height 46
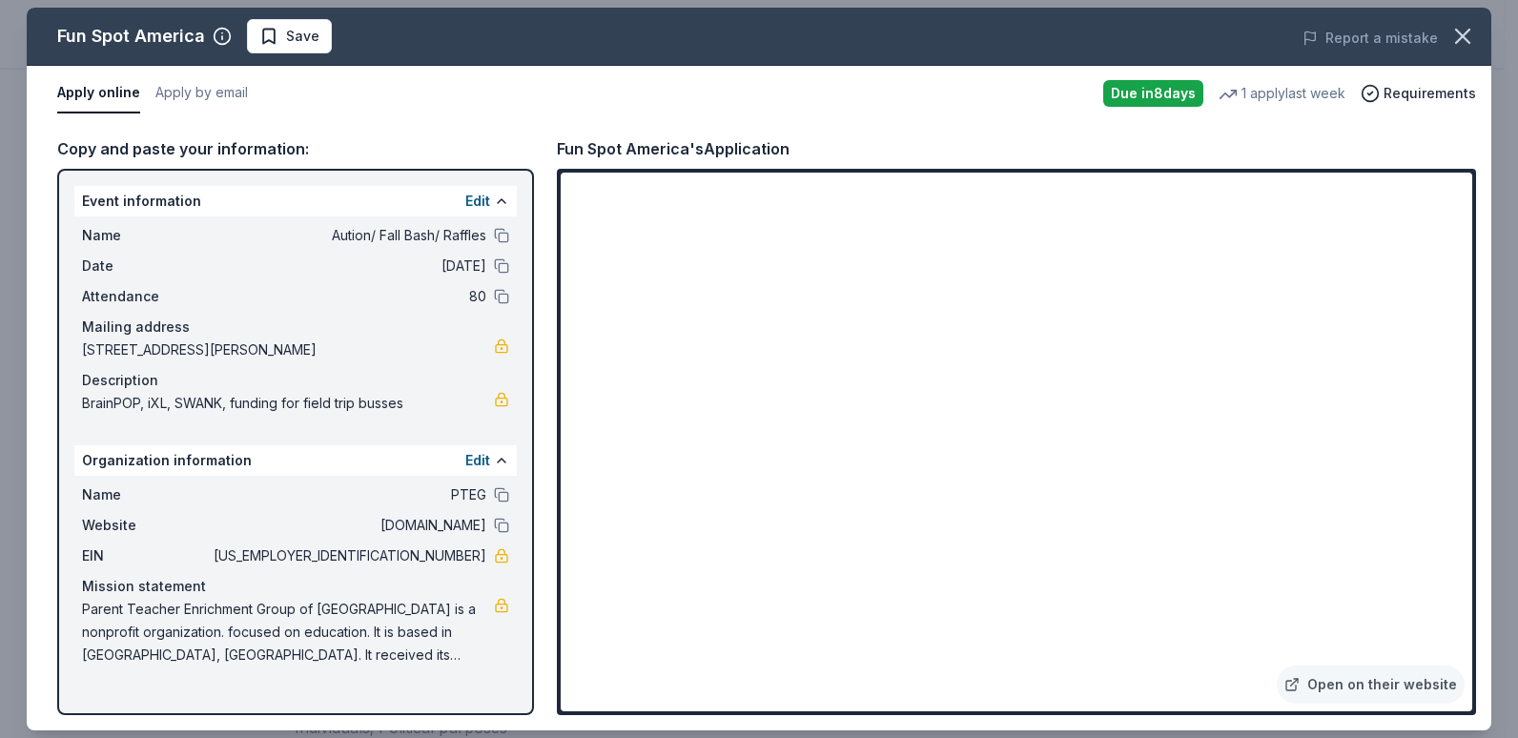
drag, startPoint x: 1461, startPoint y: 123, endPoint x: 1436, endPoint y: 111, distance: 27.7
click at [1443, 114] on div "Fun Spot America Save Report a mistake Apply online Apply by email Due [DATE] 1…" at bounding box center [759, 369] width 1465 height 723
drag, startPoint x: 1435, startPoint y: 110, endPoint x: 1034, endPoint y: 94, distance: 401.8
click at [1032, 93] on div "Fun Spot America Save Report a mistake Apply online Apply by email Due [DATE] 1…" at bounding box center [759, 369] width 1465 height 723
click at [491, 201] on div "Edit" at bounding box center [487, 201] width 44 height 23
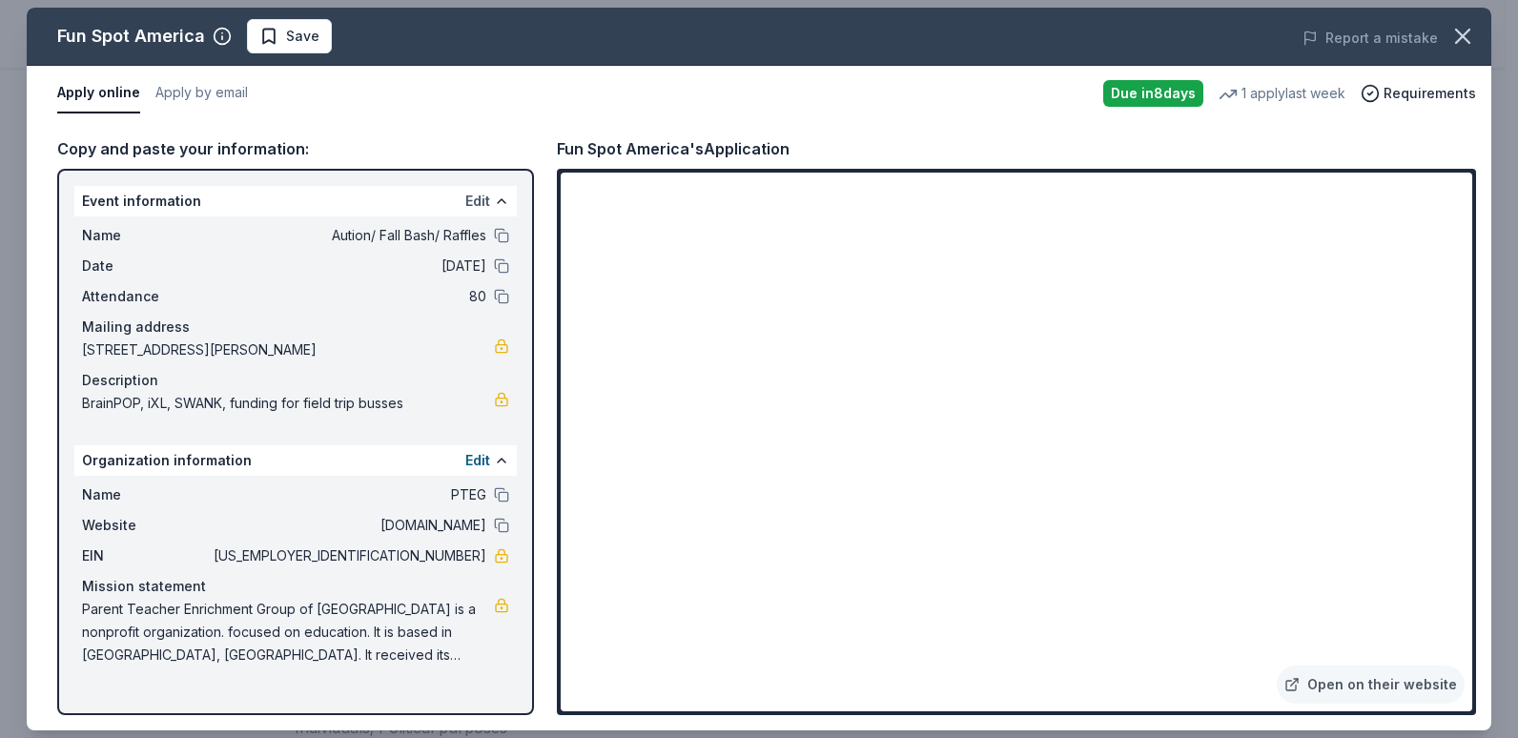
click at [471, 203] on button "Edit" at bounding box center [477, 201] width 25 height 23
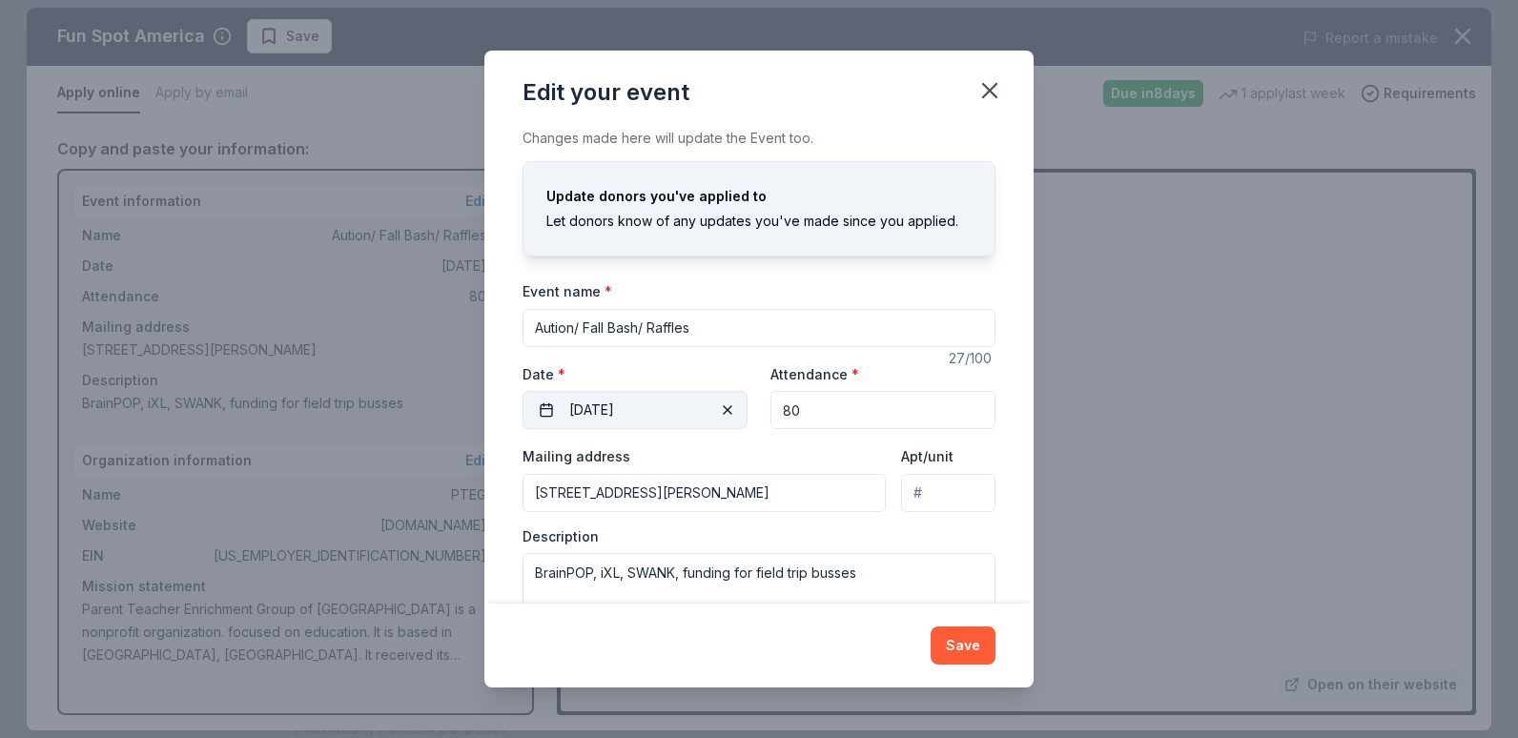
click at [656, 402] on button "[DATE]" at bounding box center [635, 410] width 225 height 38
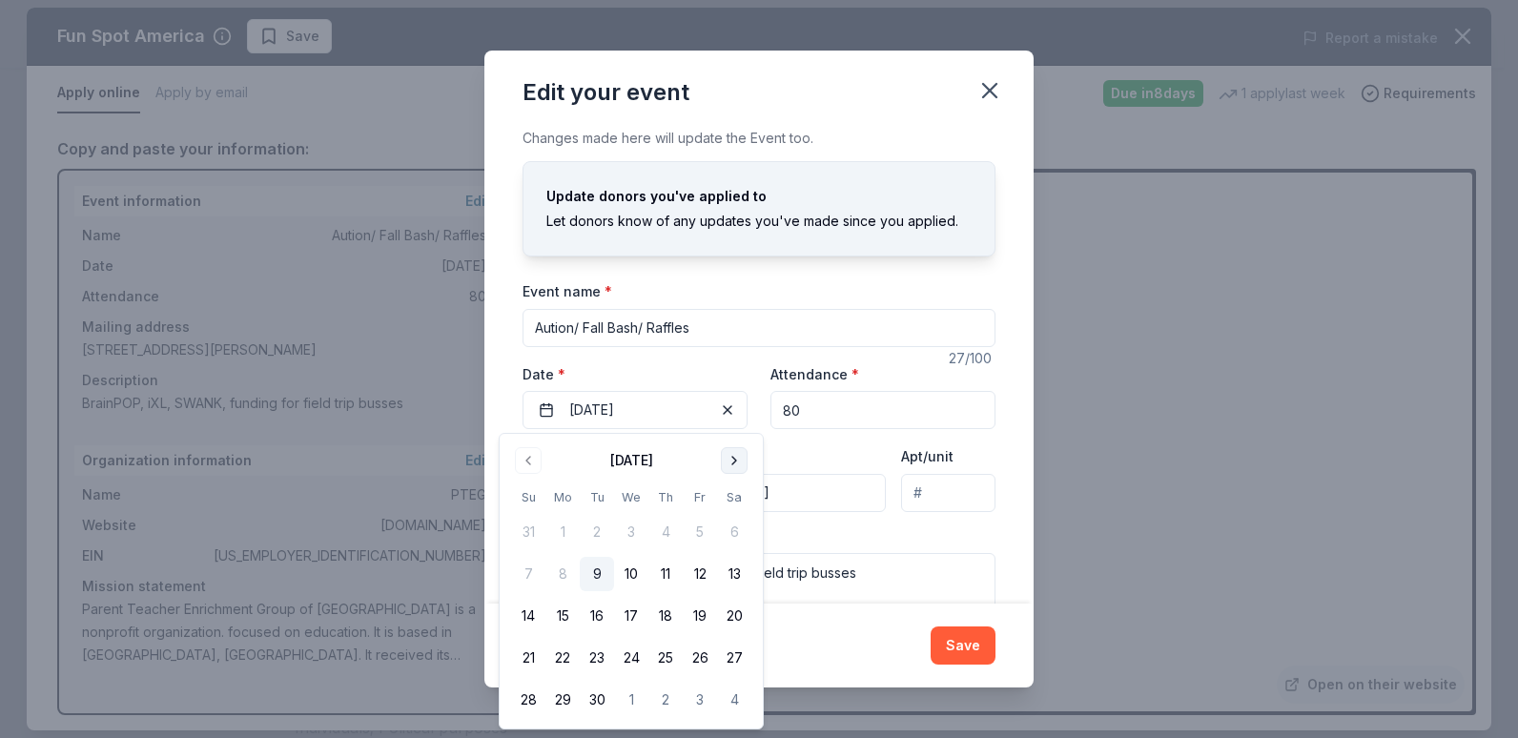
click at [733, 460] on button "Go to next month" at bounding box center [734, 460] width 27 height 27
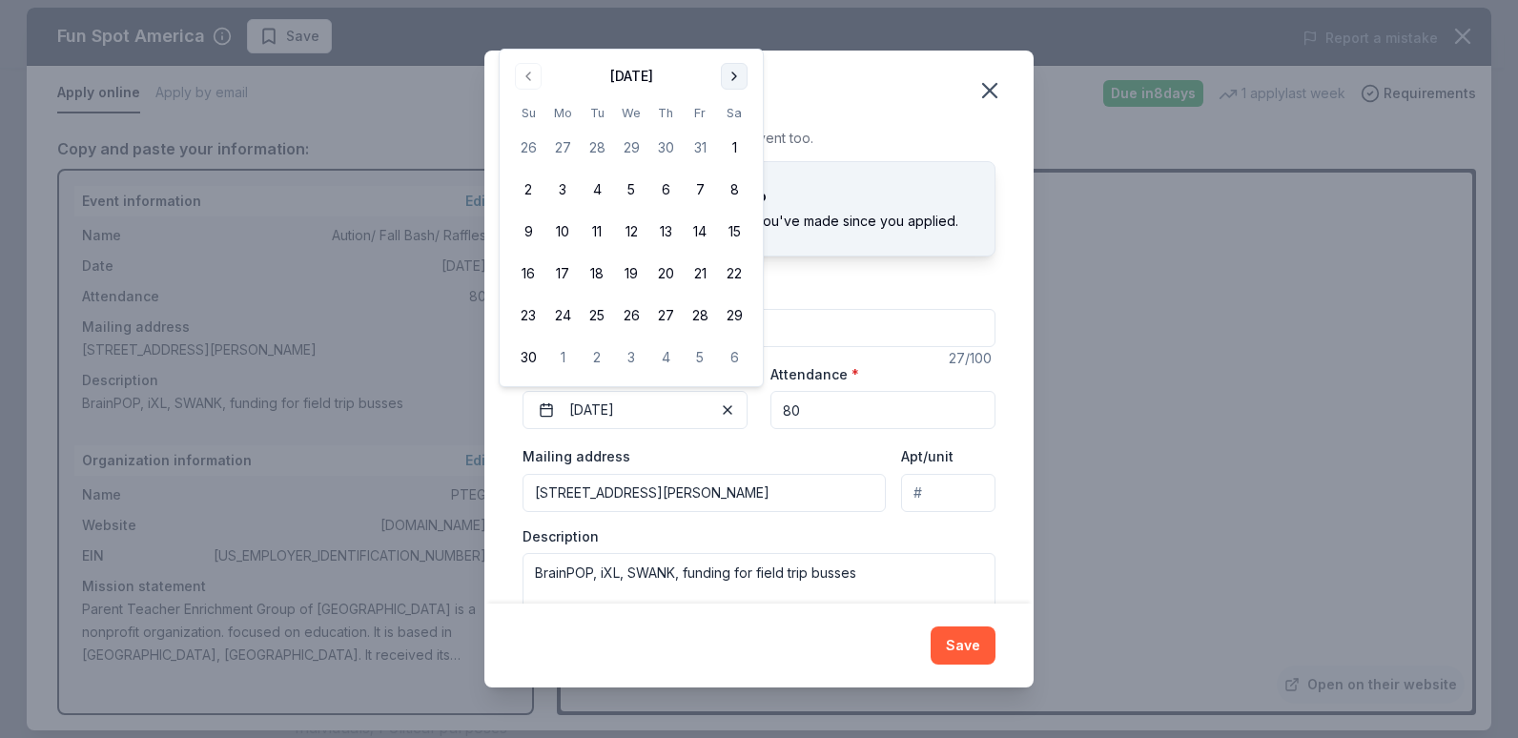
click at [732, 77] on button "Go to next month" at bounding box center [734, 76] width 27 height 27
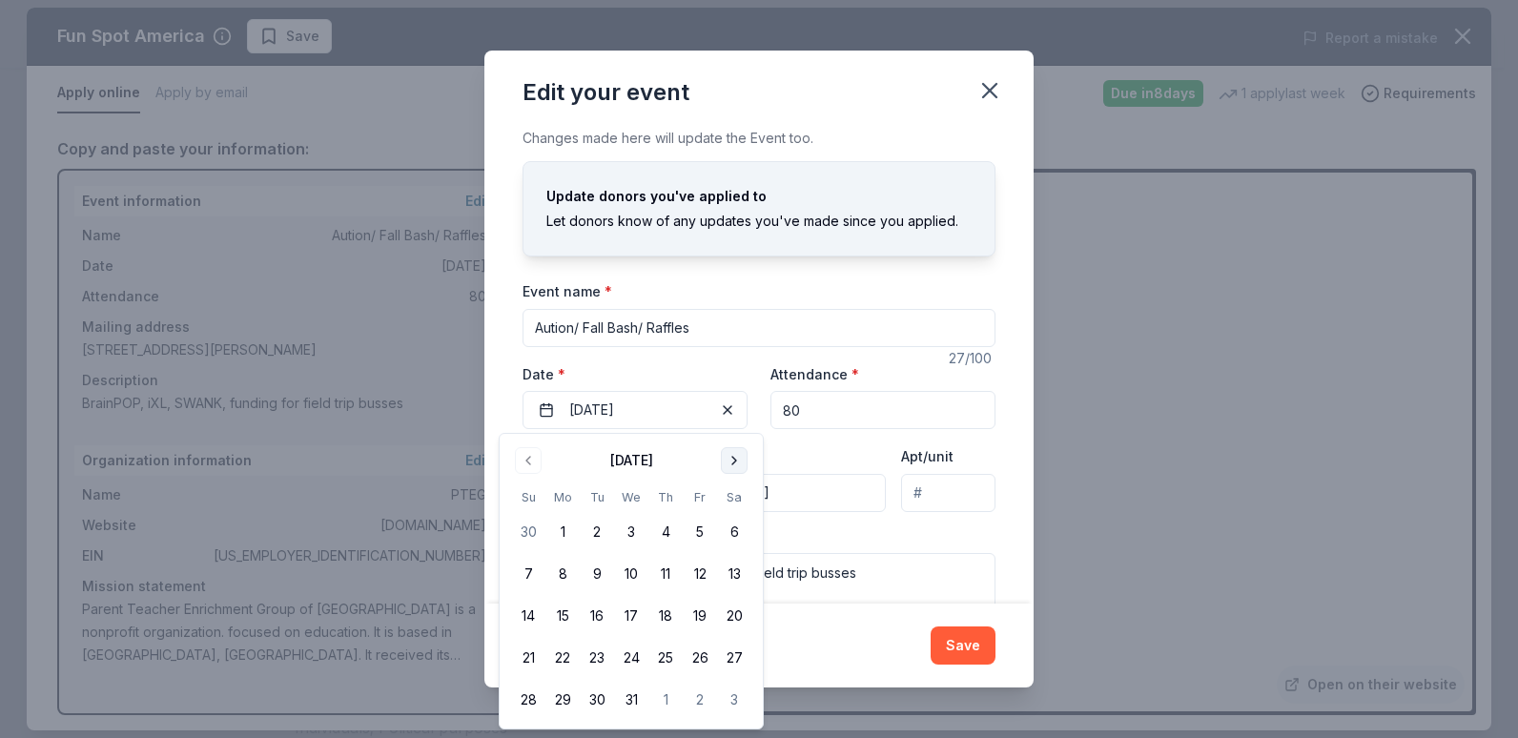
click at [734, 452] on button "Go to next month" at bounding box center [734, 460] width 27 height 27
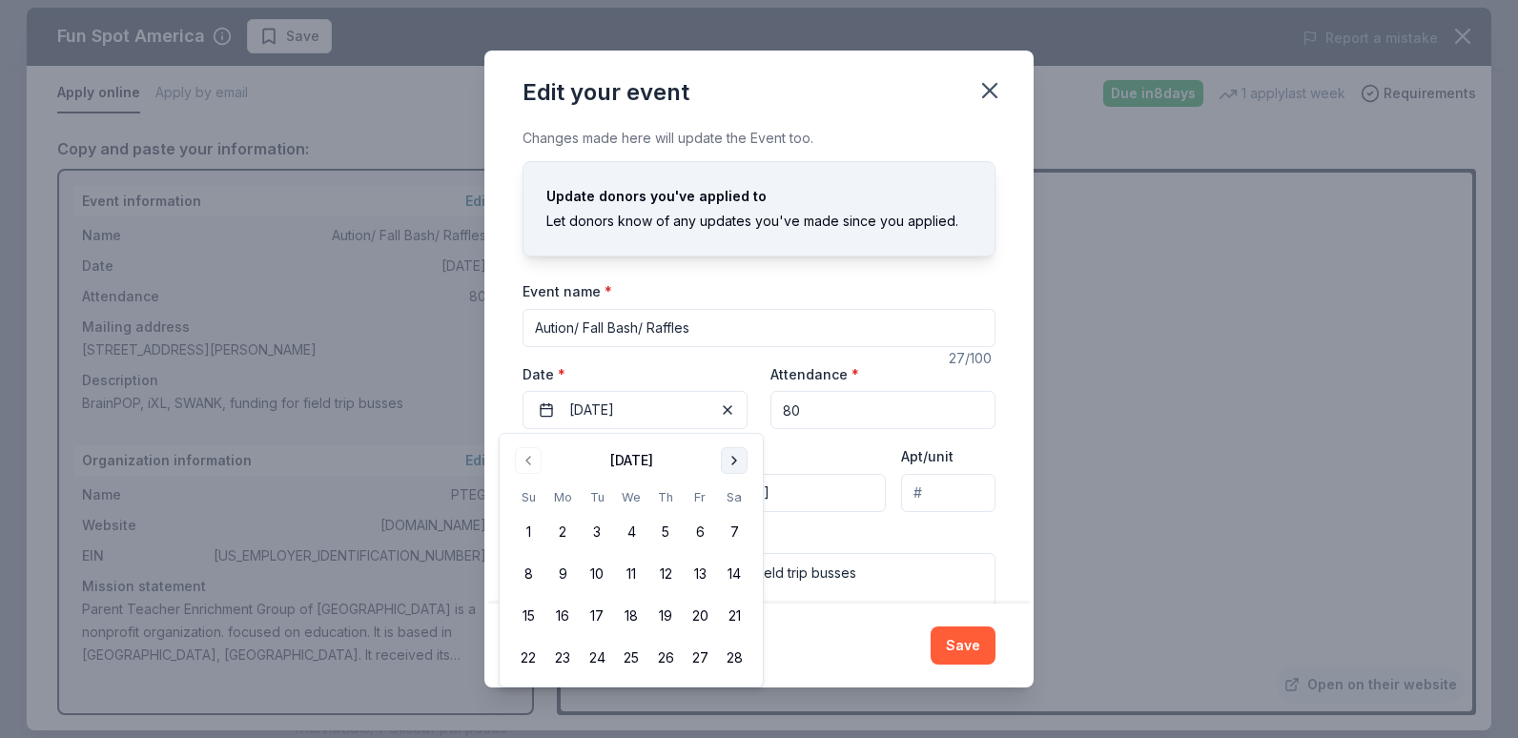
click at [734, 452] on button "Go to next month" at bounding box center [734, 460] width 27 height 27
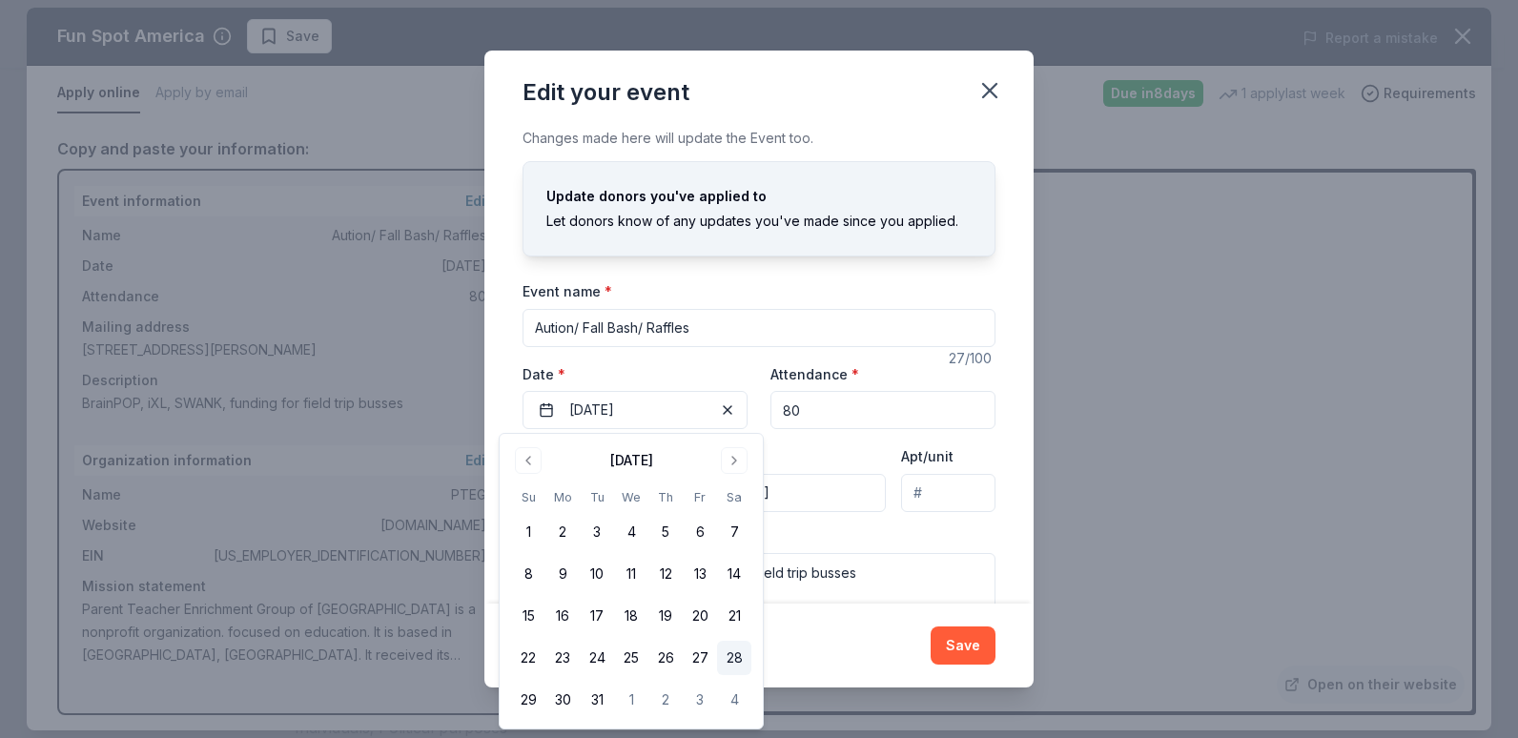
click at [733, 662] on button "28" at bounding box center [734, 658] width 34 height 34
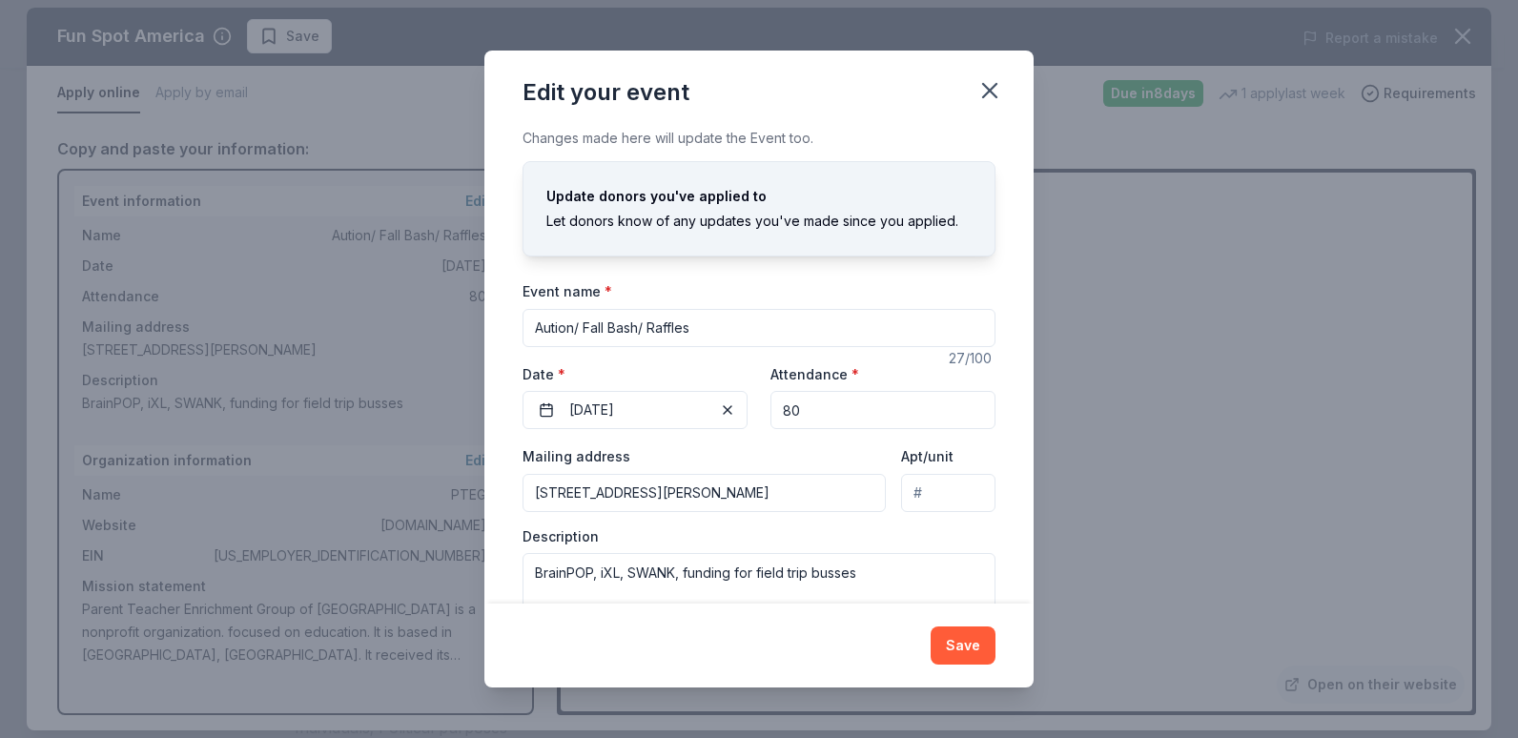
drag, startPoint x: 797, startPoint y: 407, endPoint x: 770, endPoint y: 423, distance: 31.6
click at [771, 423] on input "80" at bounding box center [883, 410] width 225 height 38
type input "400"
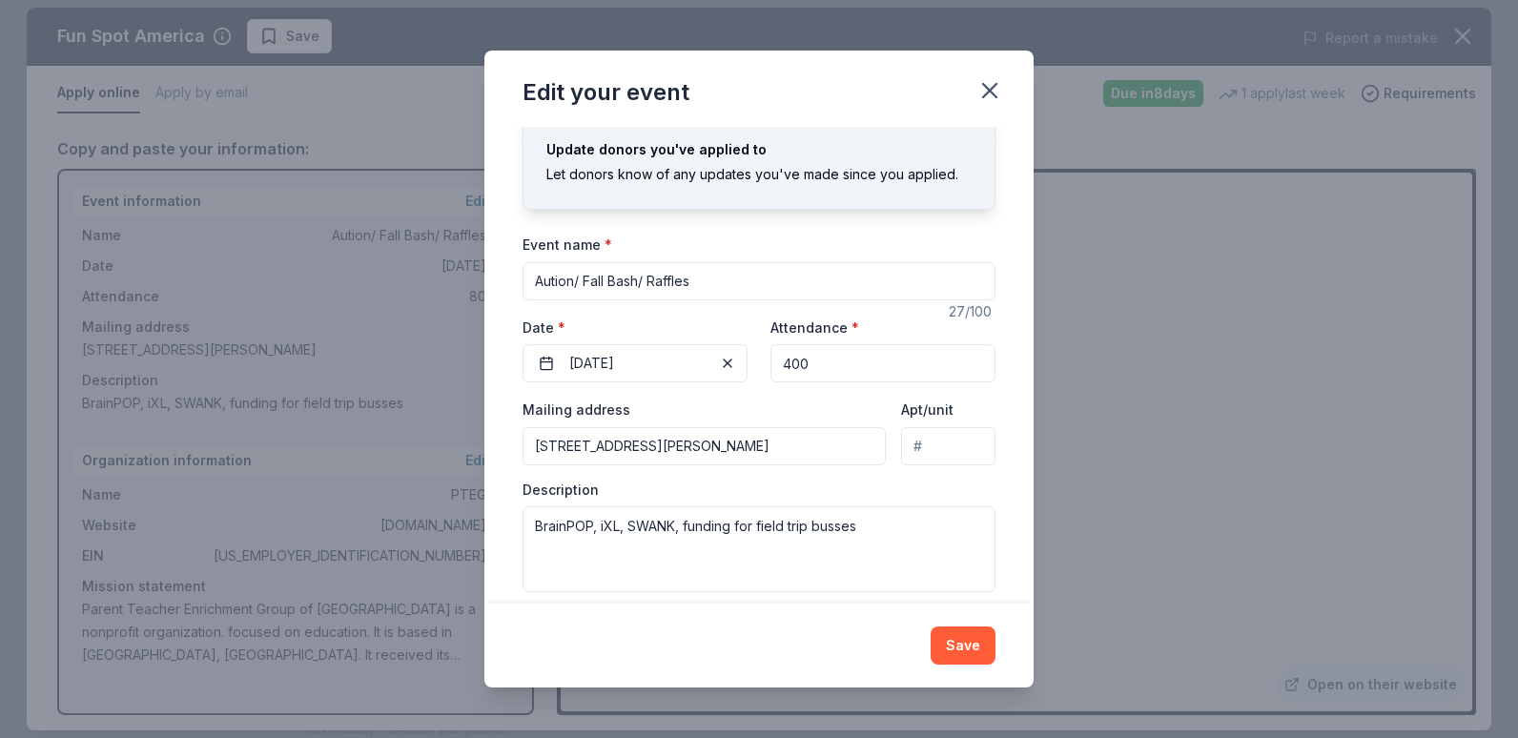
scroll to position [66, 0]
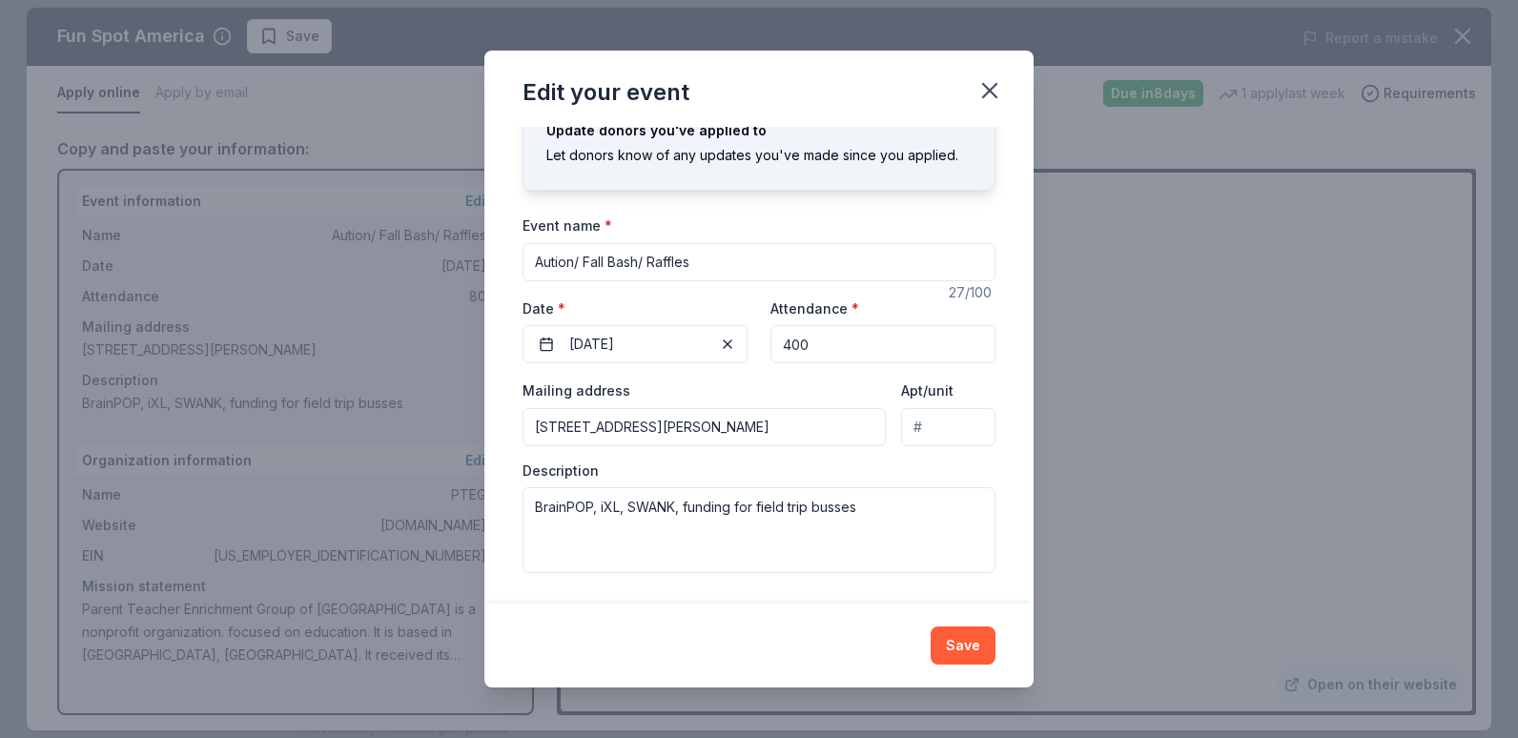
drag, startPoint x: 643, startPoint y: 258, endPoint x: 588, endPoint y: 276, distance: 57.0
click at [588, 276] on input "Aution/ Fall Bash/ Raffles" at bounding box center [759, 262] width 473 height 38
type input "Aution/ movie night/ Raffles"
click at [974, 642] on button "Save" at bounding box center [963, 646] width 65 height 38
